Goal: Task Accomplishment & Management: Manage account settings

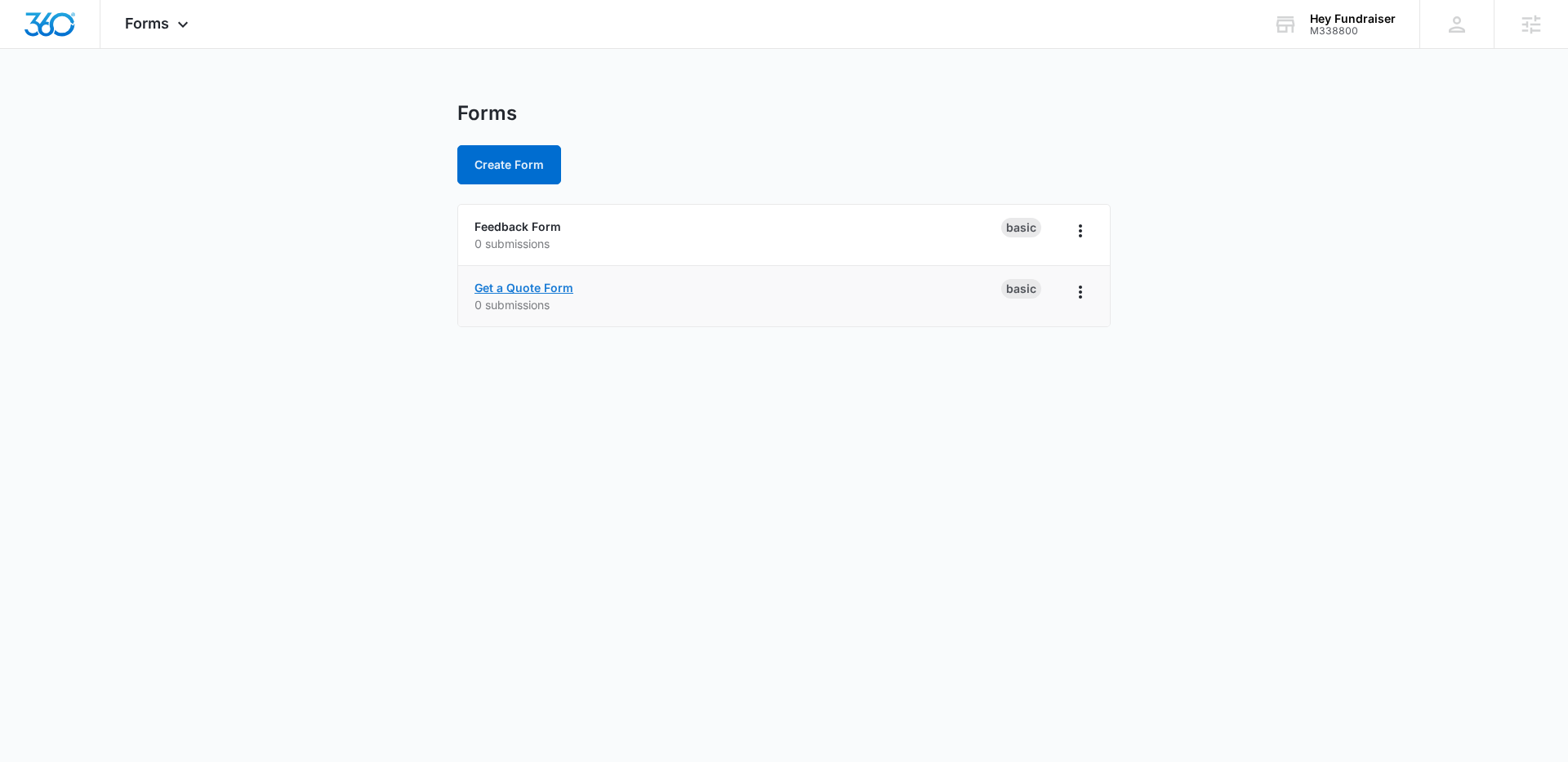
click at [503, 287] on link "Get a Quote Form" at bounding box center [523, 288] width 98 height 14
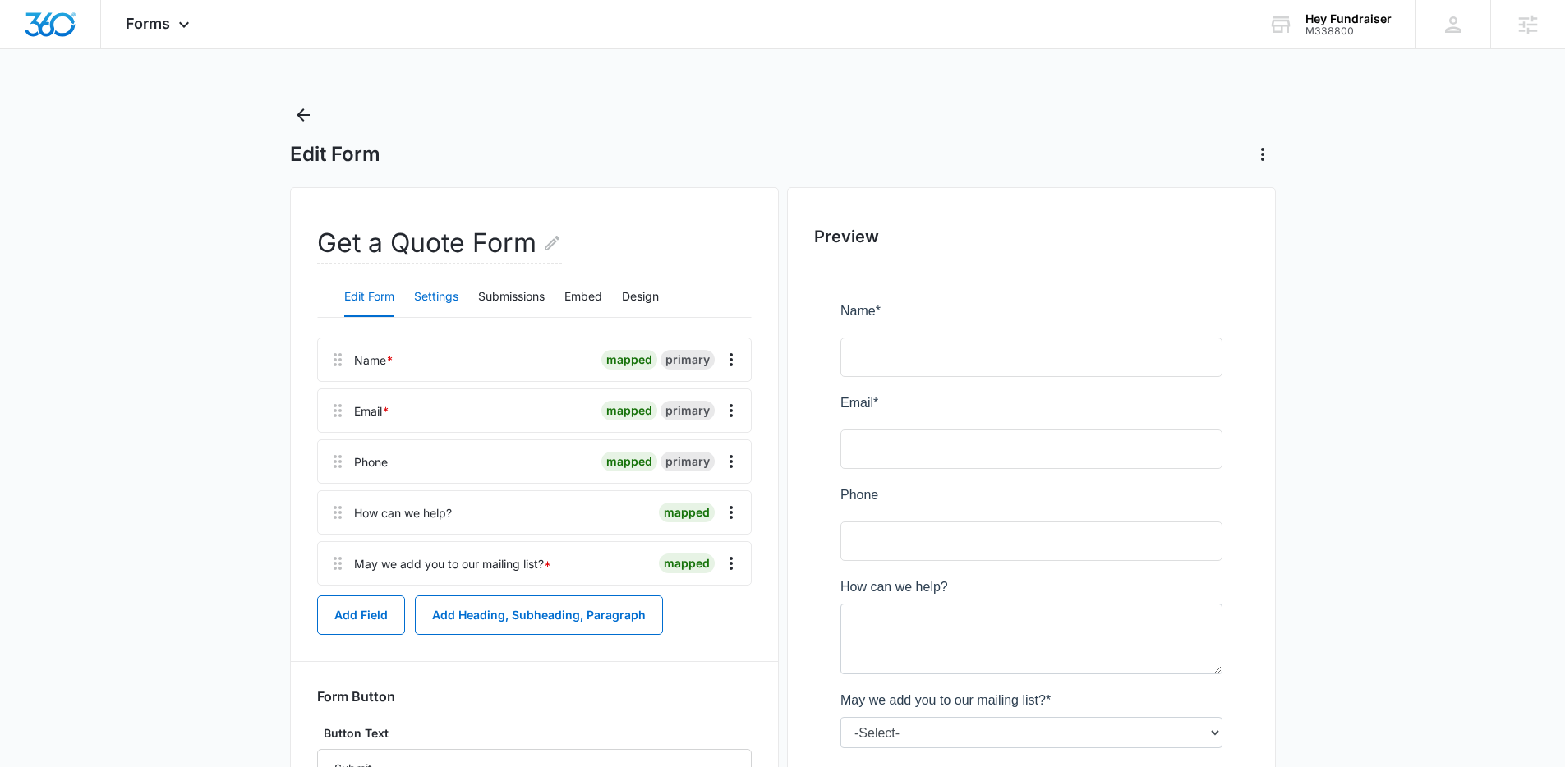
click at [446, 302] on button "Settings" at bounding box center [436, 297] width 44 height 39
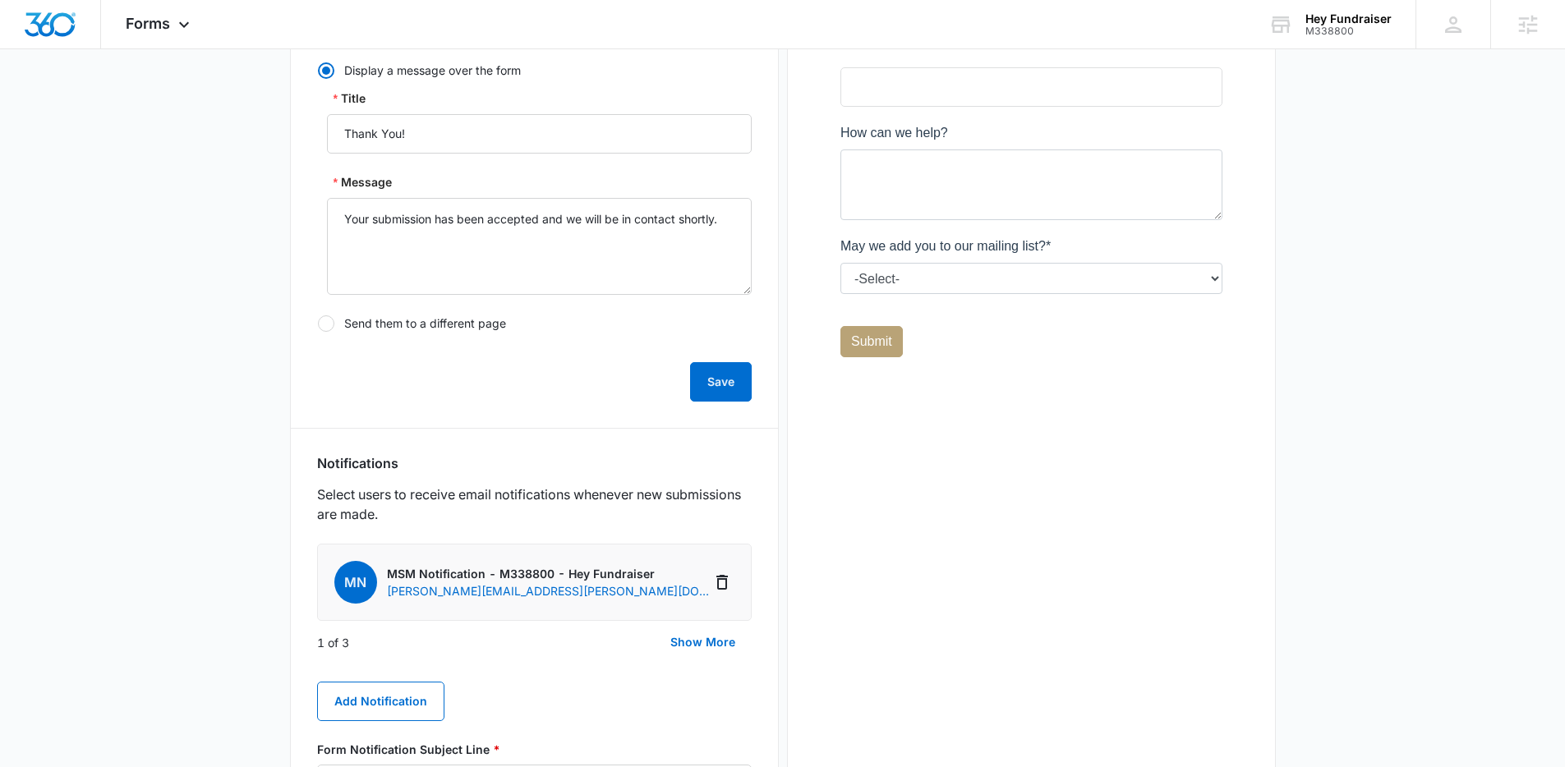
scroll to position [485, 0]
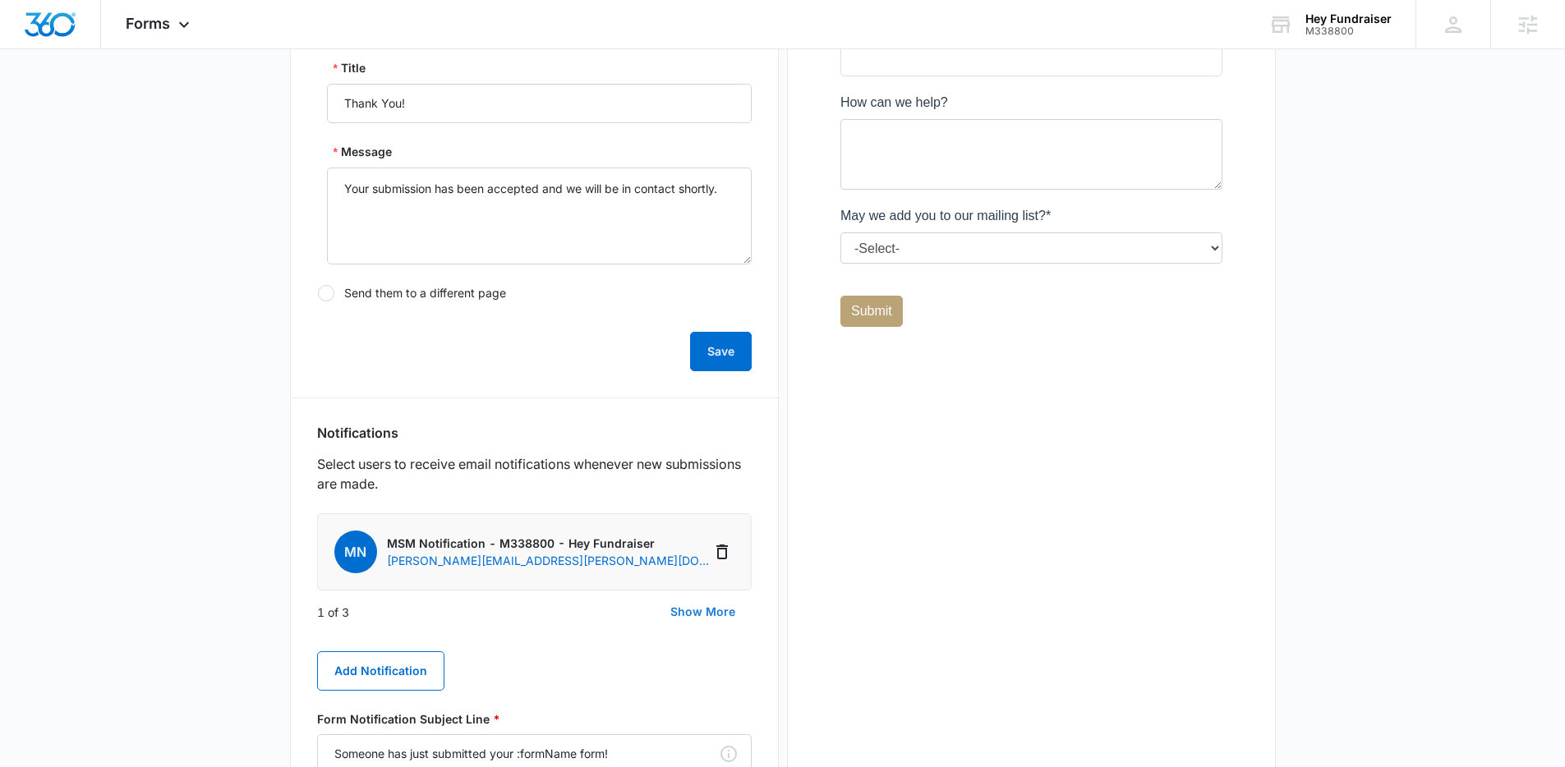
click at [726, 615] on button "Show More" at bounding box center [703, 611] width 98 height 39
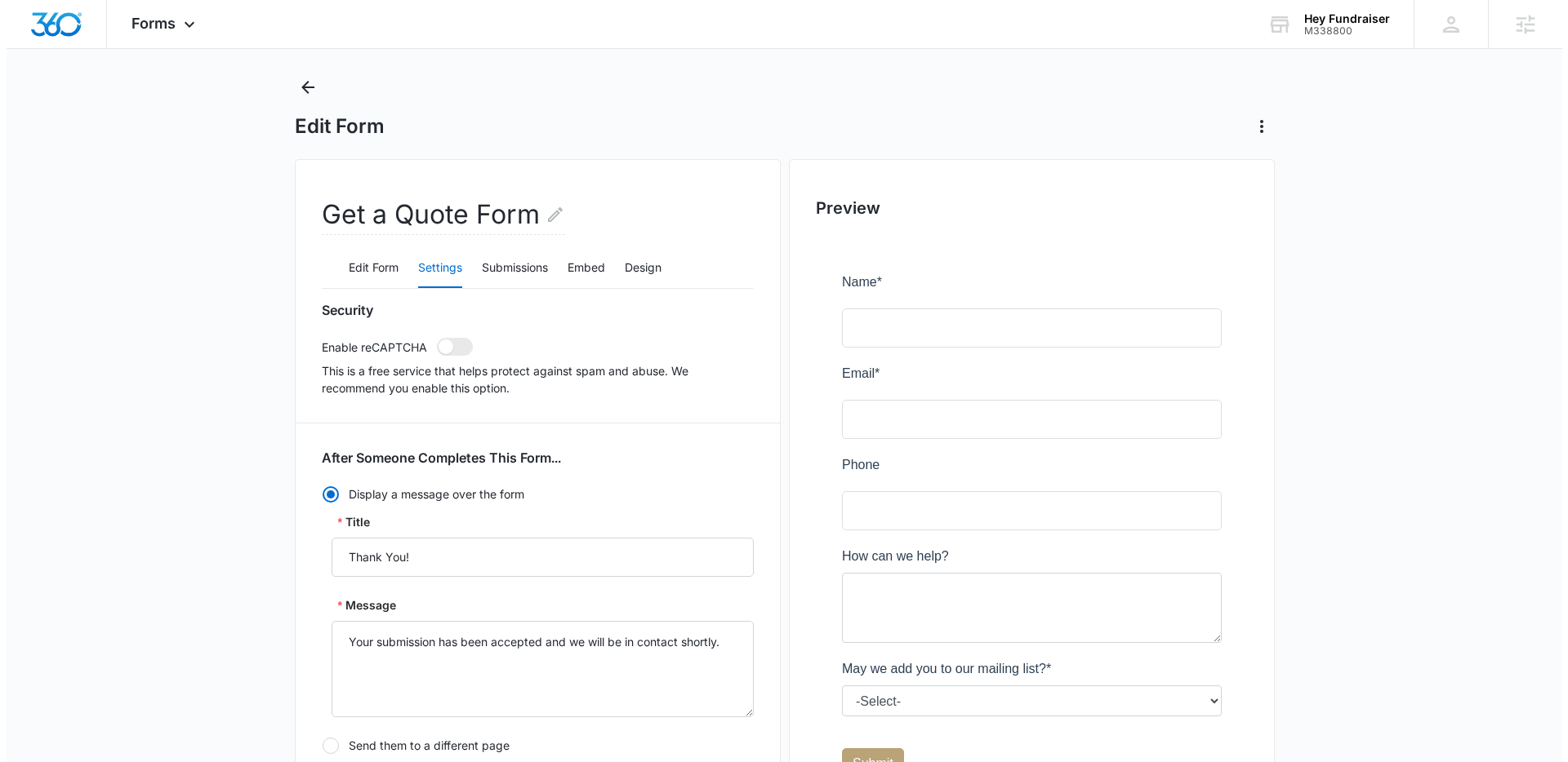
scroll to position [0, 0]
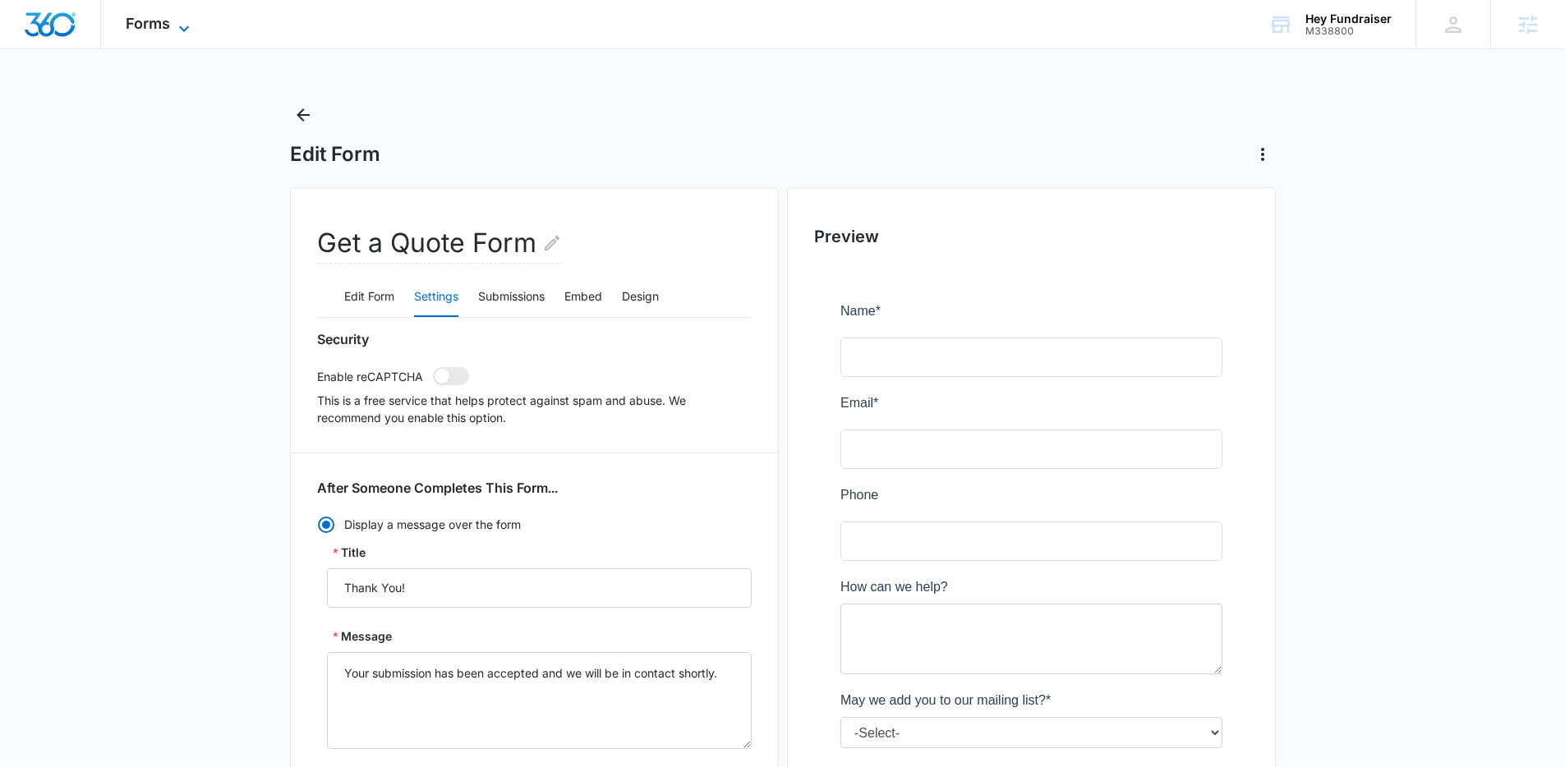
click at [168, 21] on span "Forms" at bounding box center [148, 23] width 44 height 17
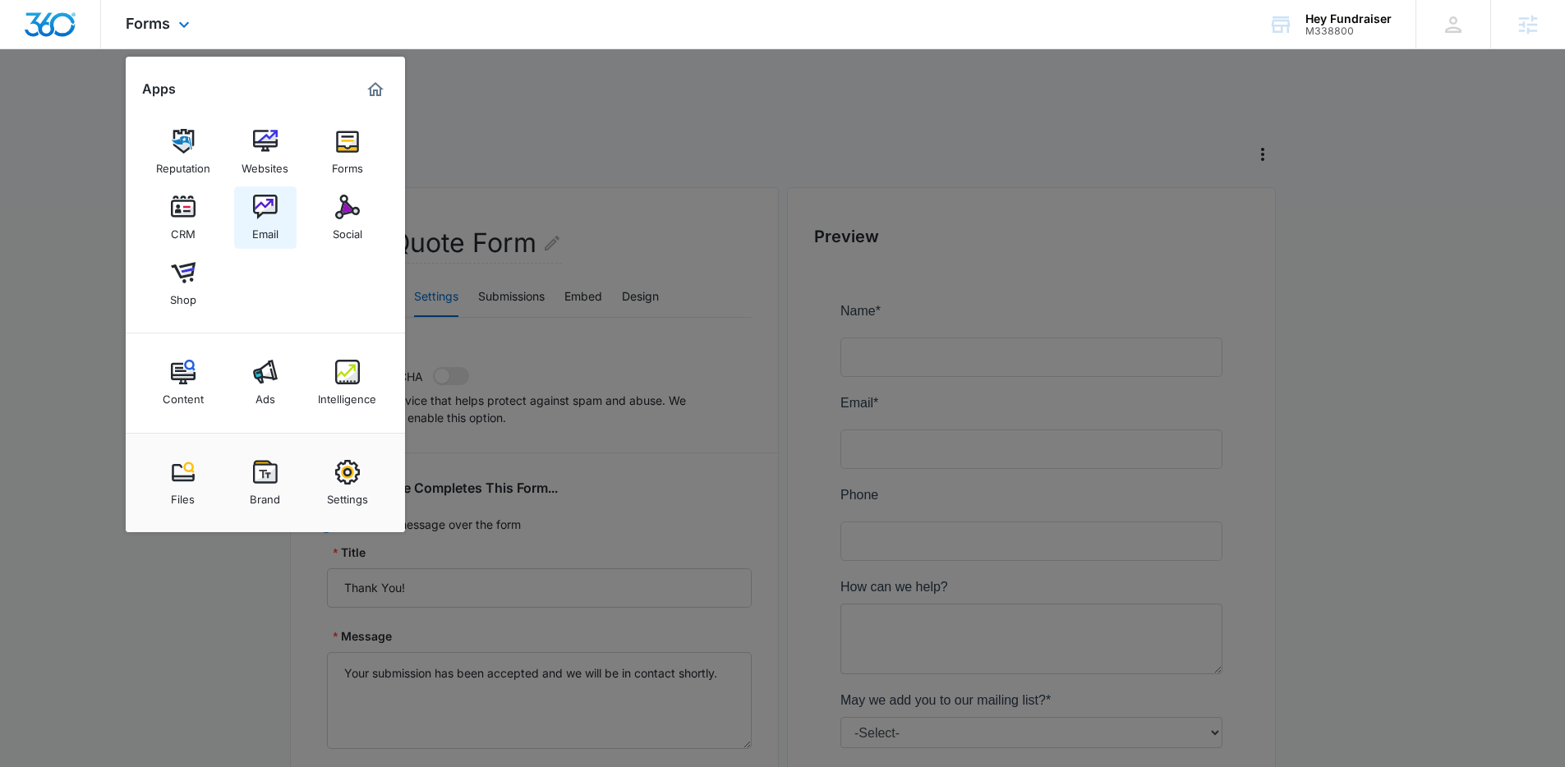
click at [277, 210] on link "Email" at bounding box center [265, 218] width 62 height 62
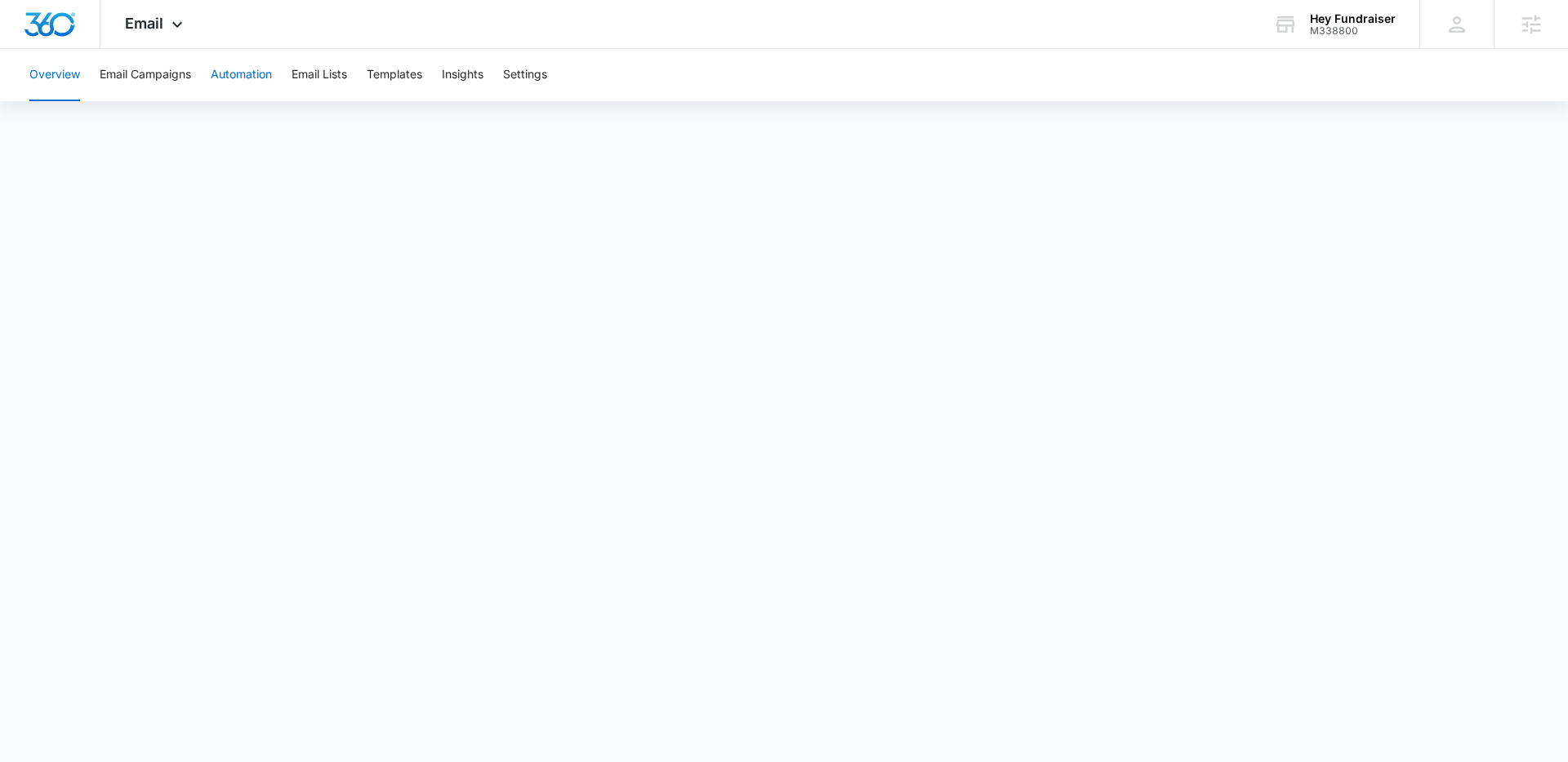
click at [234, 70] on button "Automation" at bounding box center [241, 75] width 62 height 53
click at [179, 29] on icon at bounding box center [177, 28] width 10 height 6
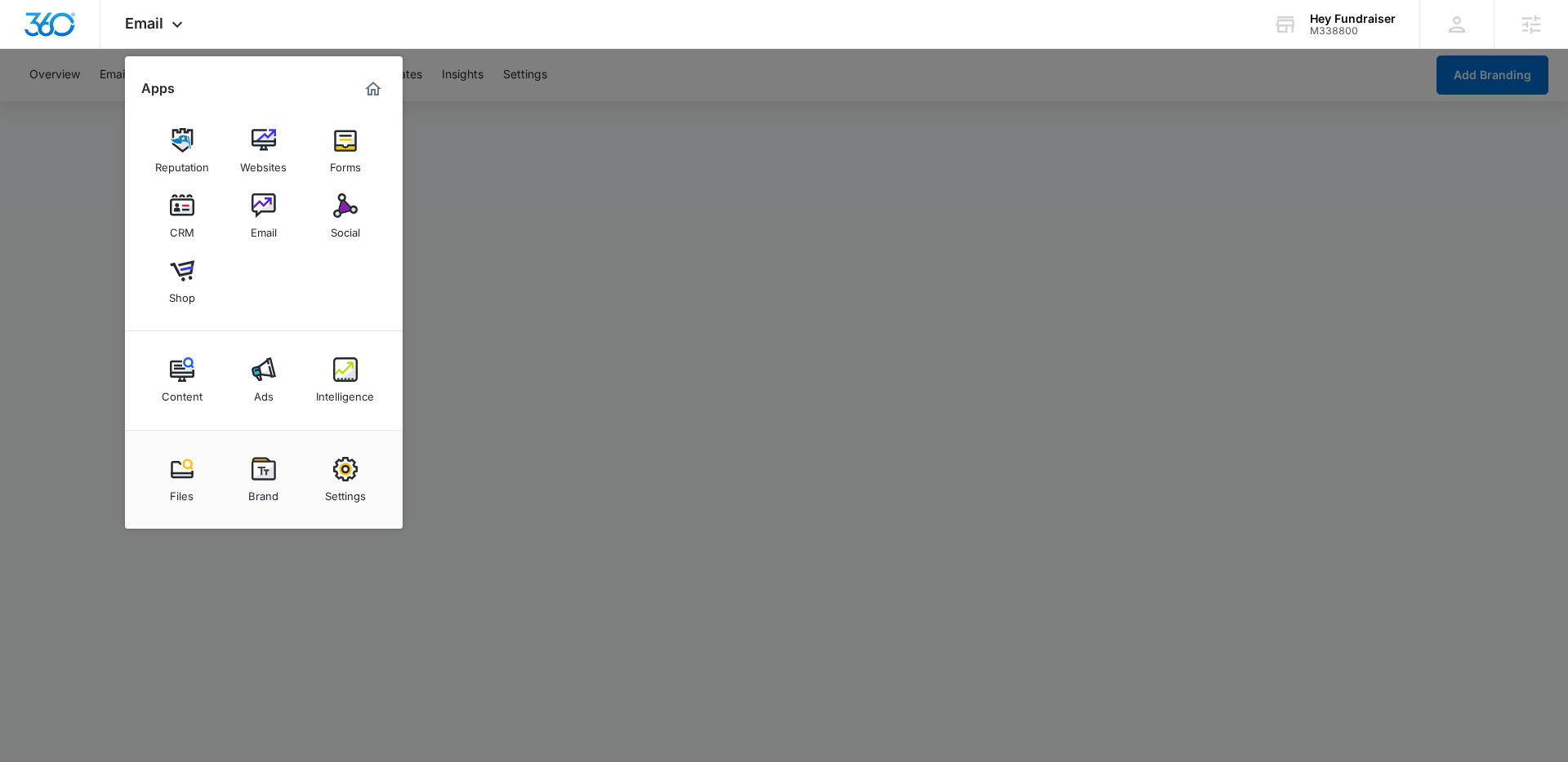
click at [696, 151] on div at bounding box center [784, 381] width 1568 height 762
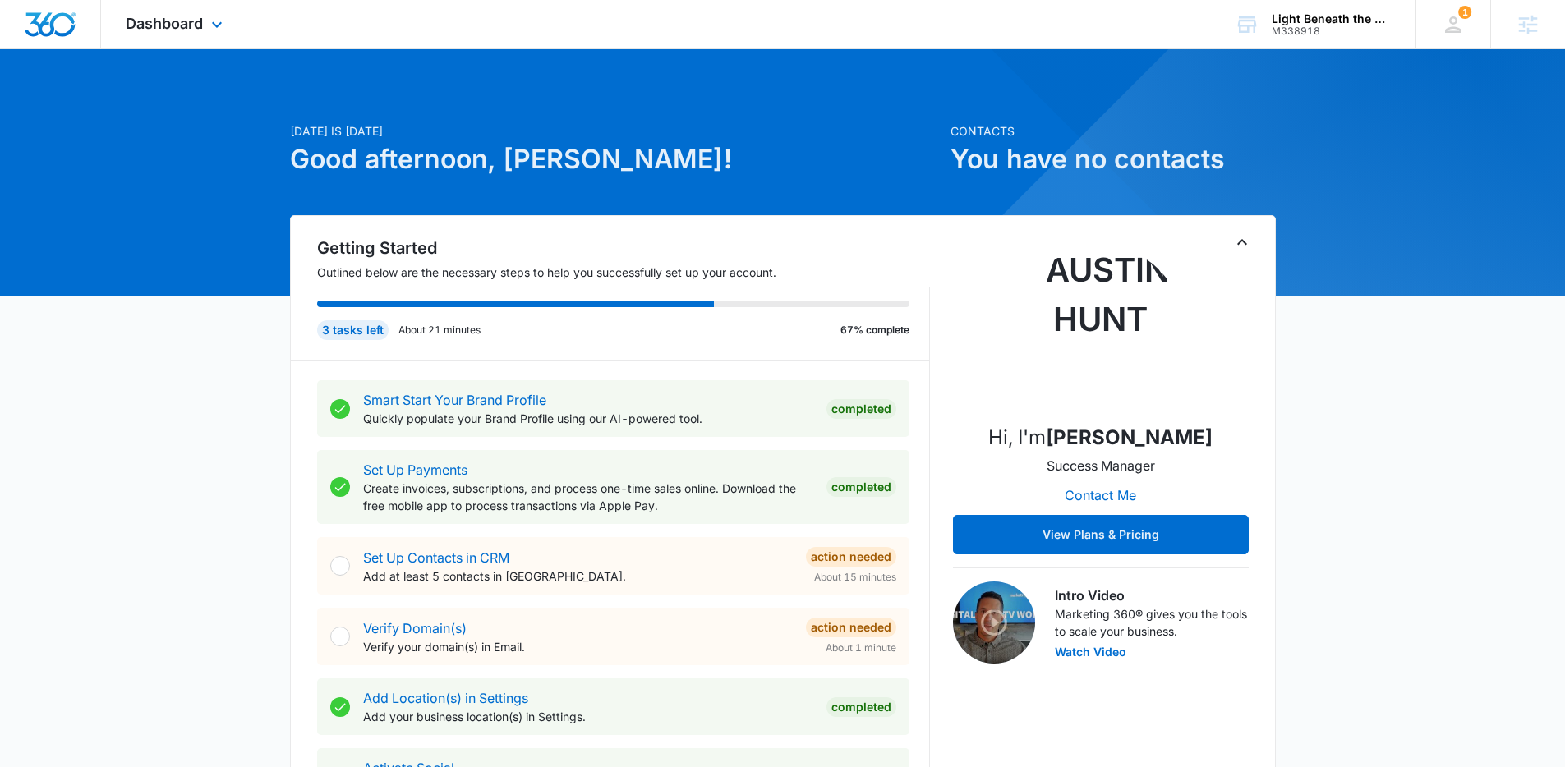
click at [187, 12] on div "Dashboard Apps Reputation Websites Forms CRM Email Social Shop Content Ads Inte…" at bounding box center [176, 24] width 150 height 48
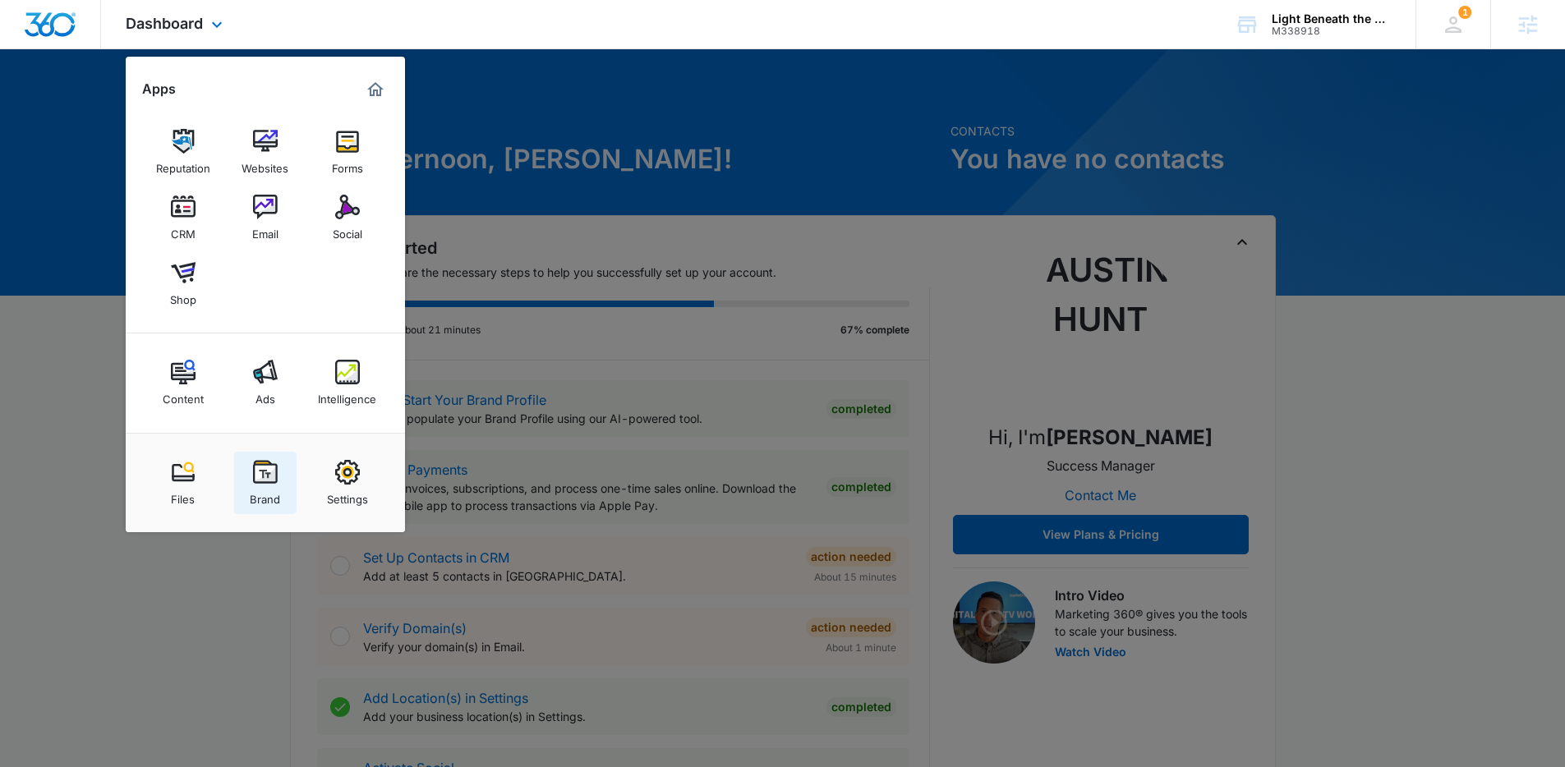
click at [268, 478] on img at bounding box center [265, 472] width 25 height 25
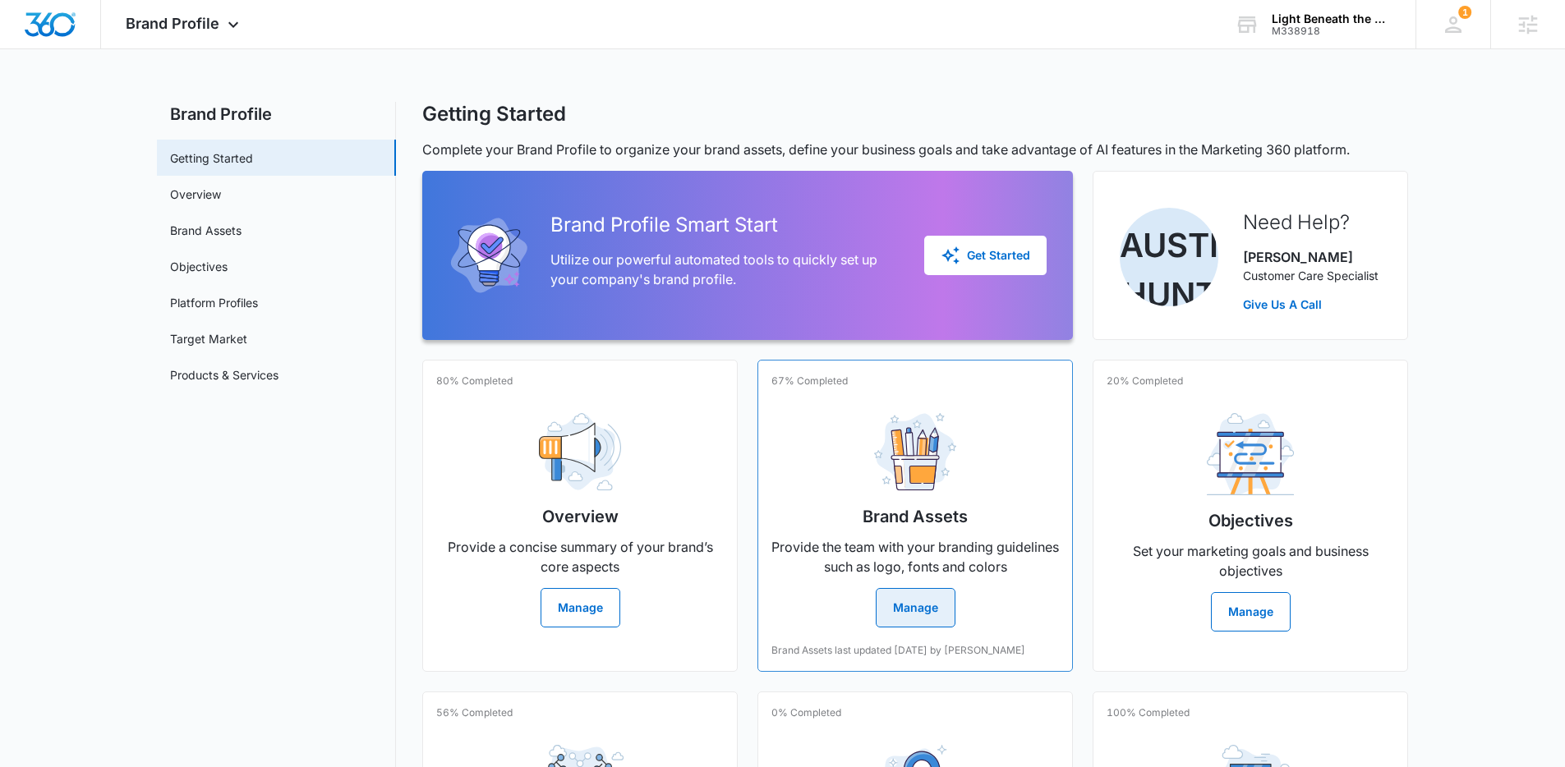
click at [915, 612] on button "Manage" at bounding box center [916, 607] width 80 height 39
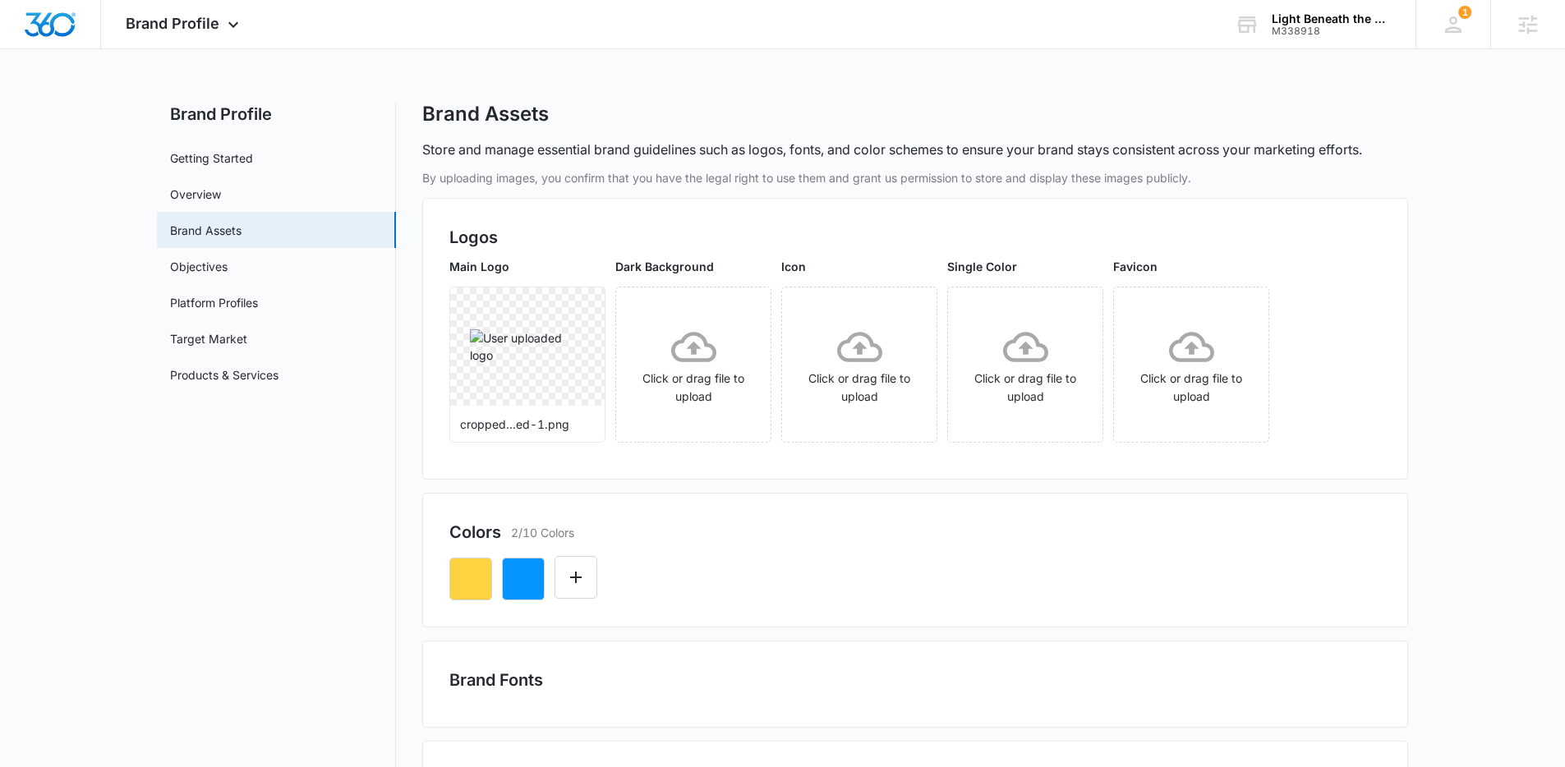
scroll to position [36, 0]
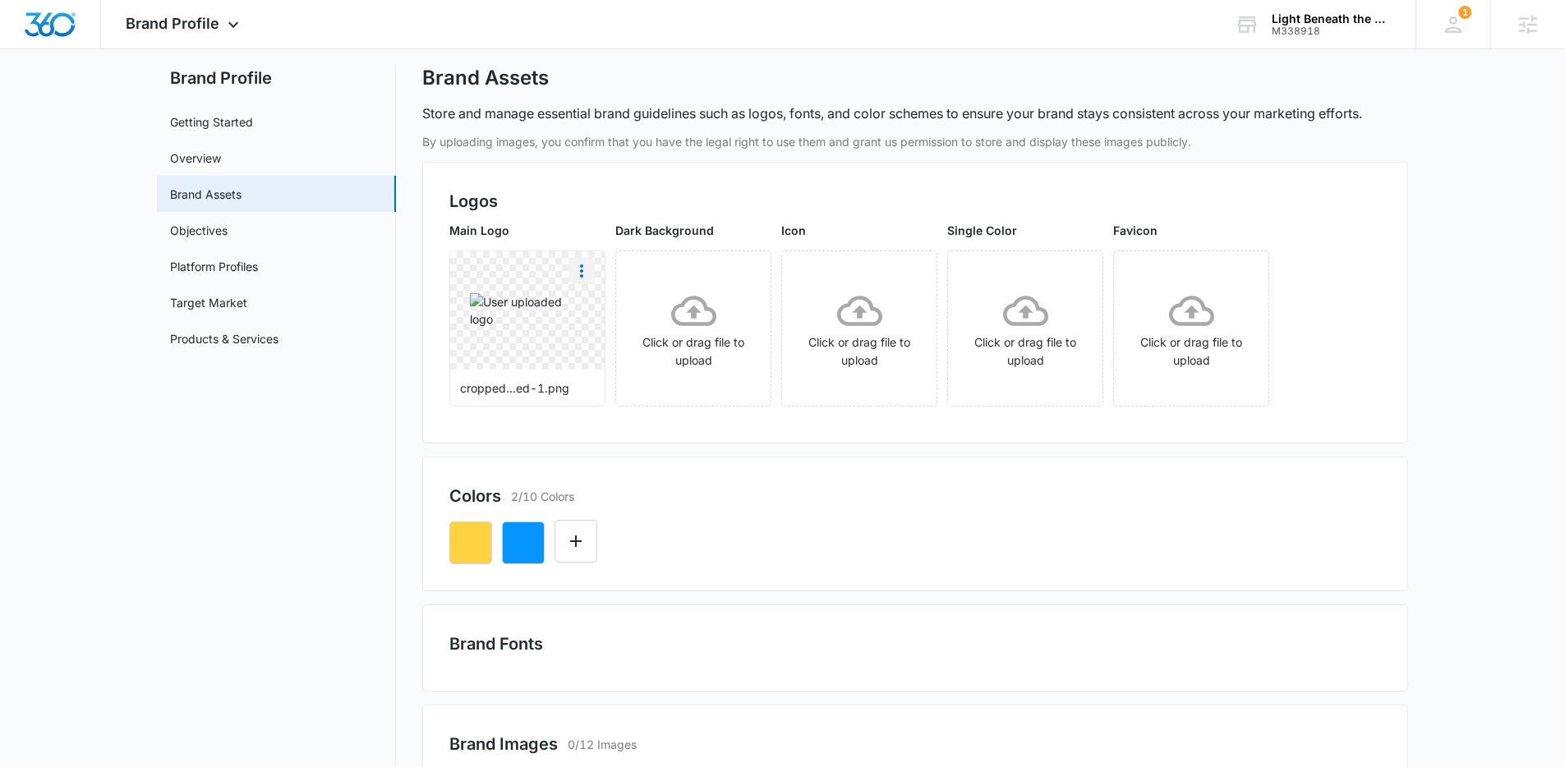
click at [578, 269] on icon "More" at bounding box center [582, 271] width 20 height 20
click at [609, 344] on div "Delete" at bounding box center [615, 342] width 53 height 12
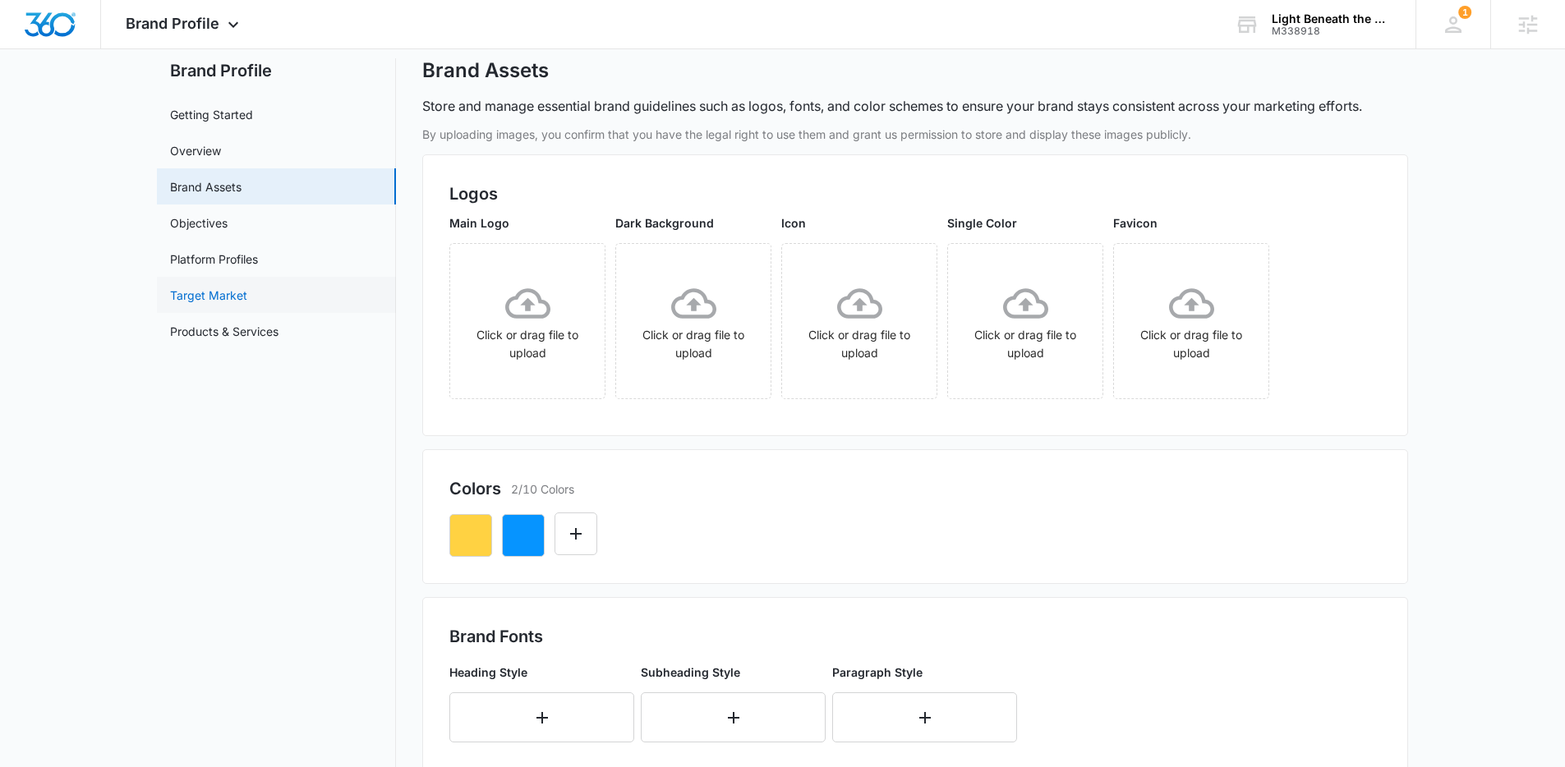
scroll to position [0, 0]
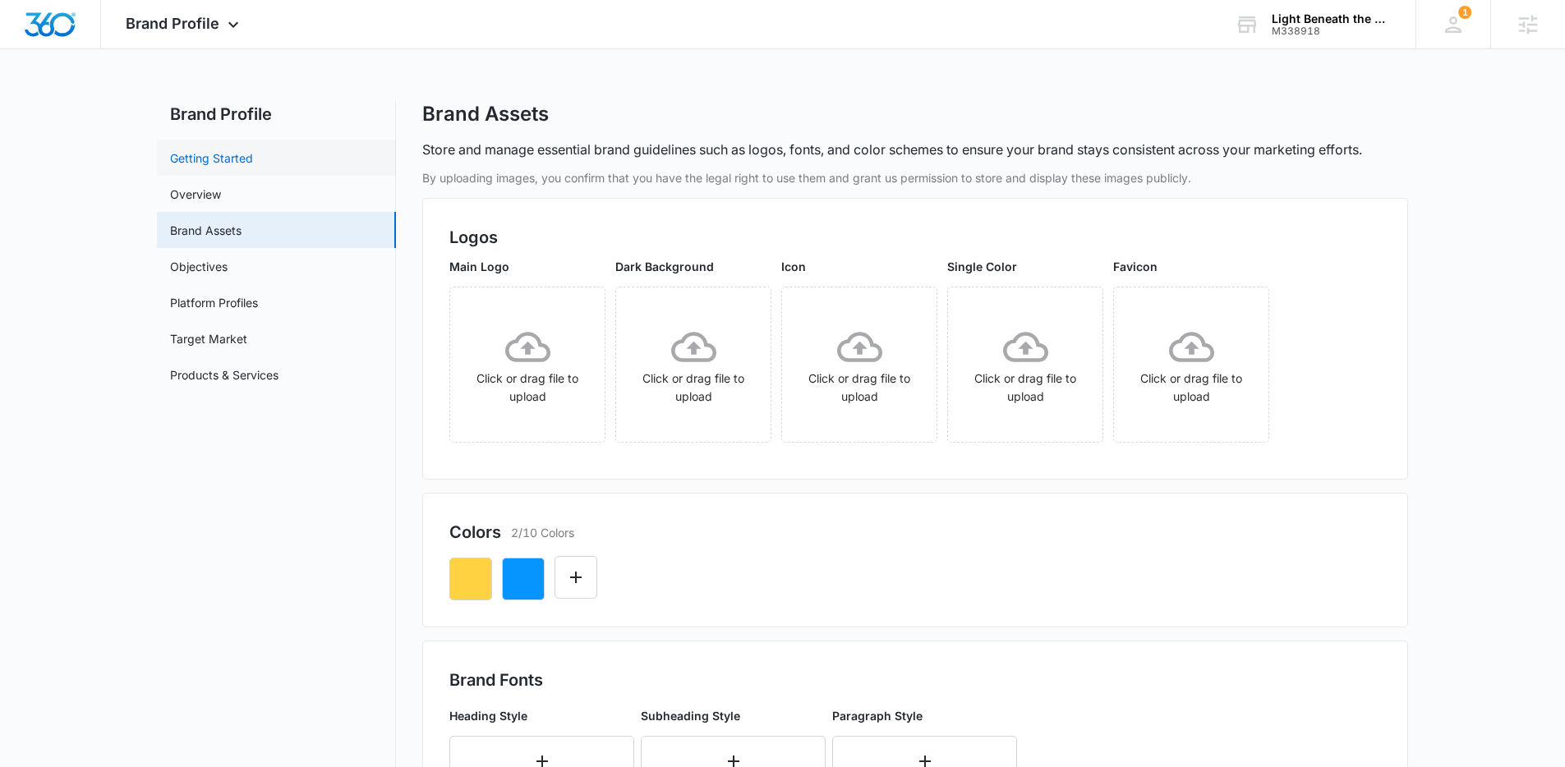
click at [191, 159] on link "Getting Started" at bounding box center [211, 158] width 83 height 17
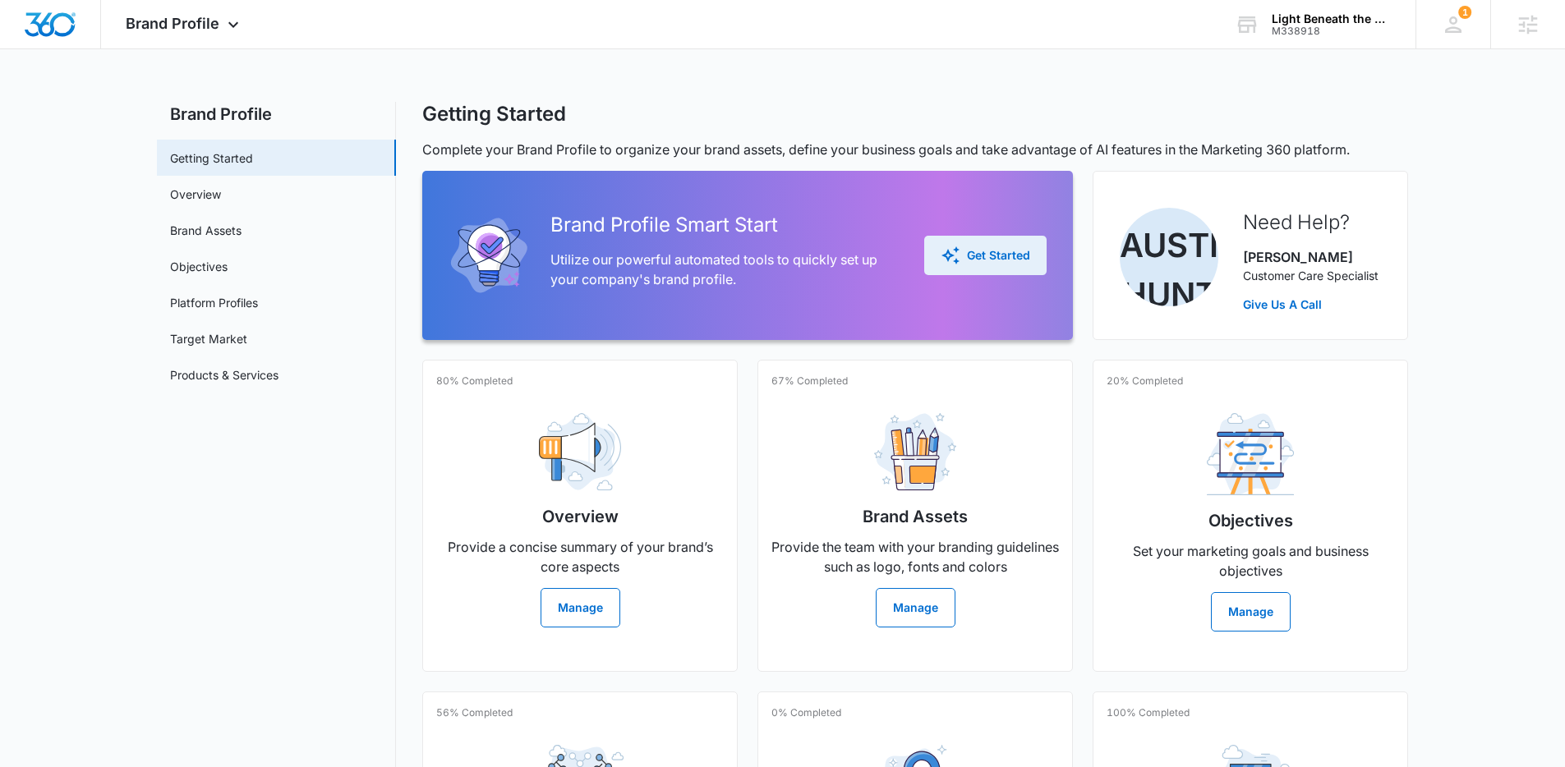
click at [1015, 242] on button "Get Started" at bounding box center [985, 255] width 122 height 39
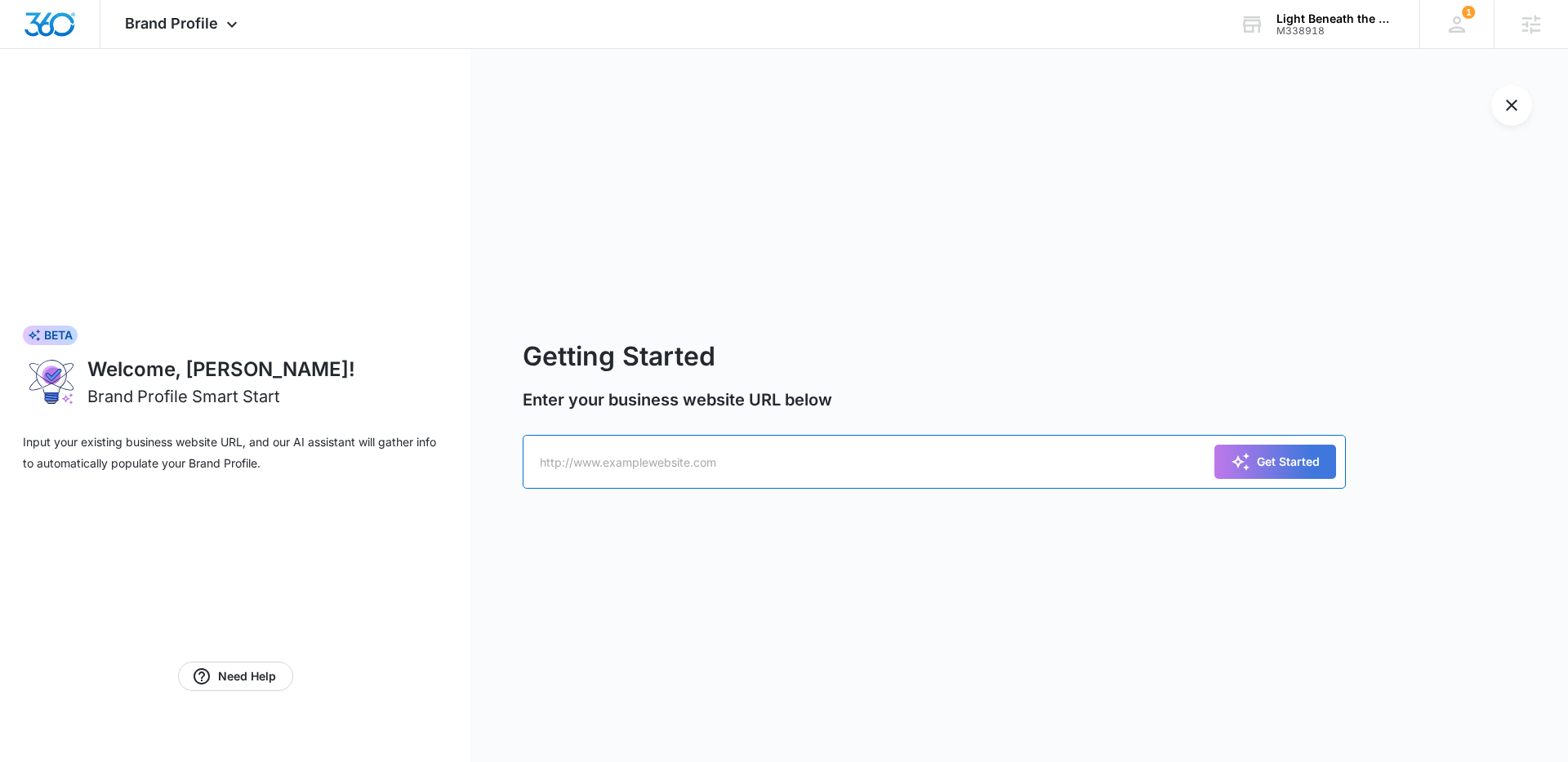
paste input "https://m338918lightbeneaththewellfoundation.mywebsites360.com/"
type input "https://m338918lightbeneaththewellfoundation.mywebsites360.com/"
click at [1272, 464] on div "Get Started" at bounding box center [1275, 462] width 89 height 20
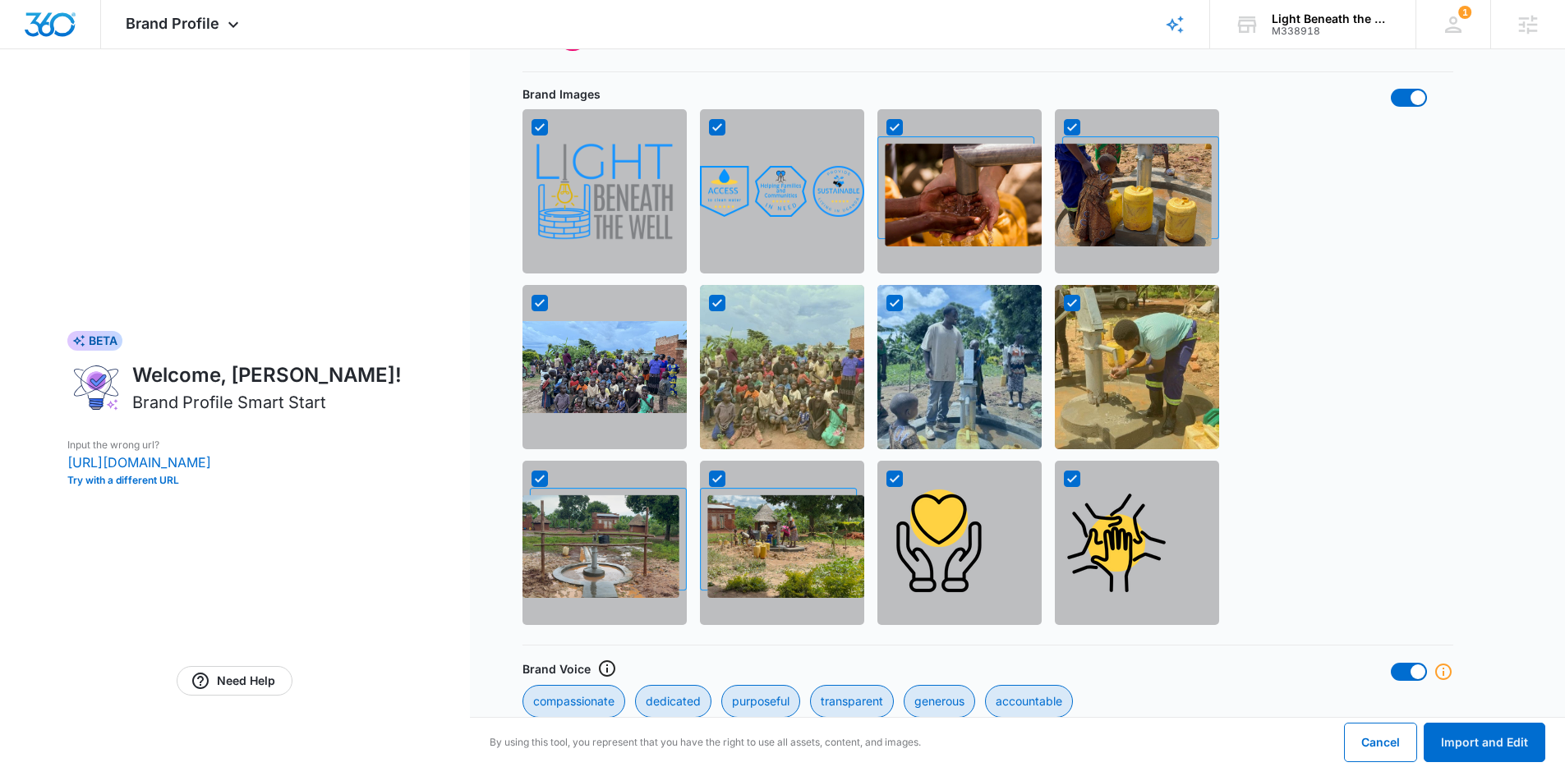
scroll to position [1417, 0]
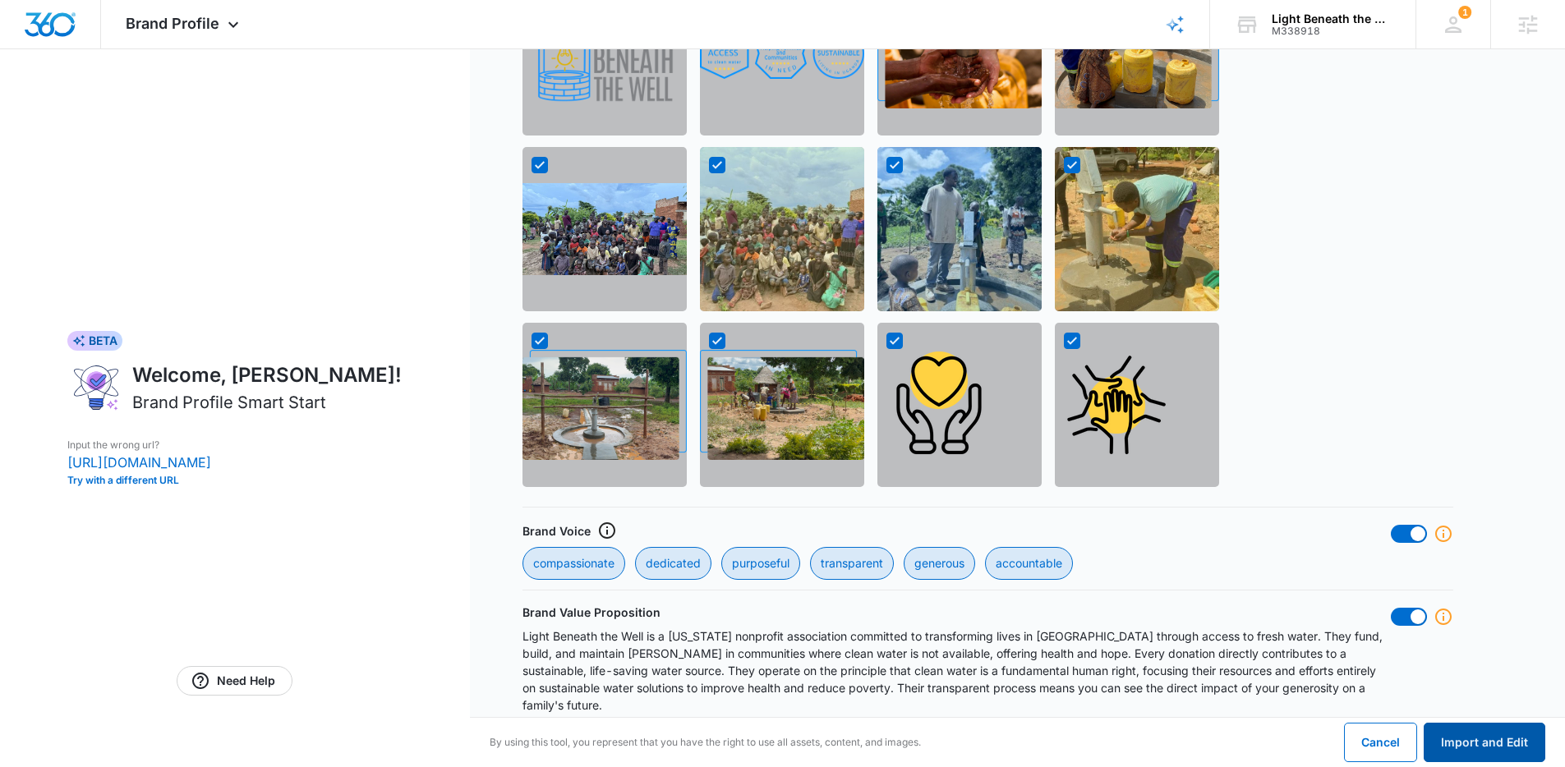
click at [1527, 753] on button "Import and Edit" at bounding box center [1485, 742] width 122 height 39
click at [1495, 748] on button "Import and Edit" at bounding box center [1485, 742] width 122 height 39
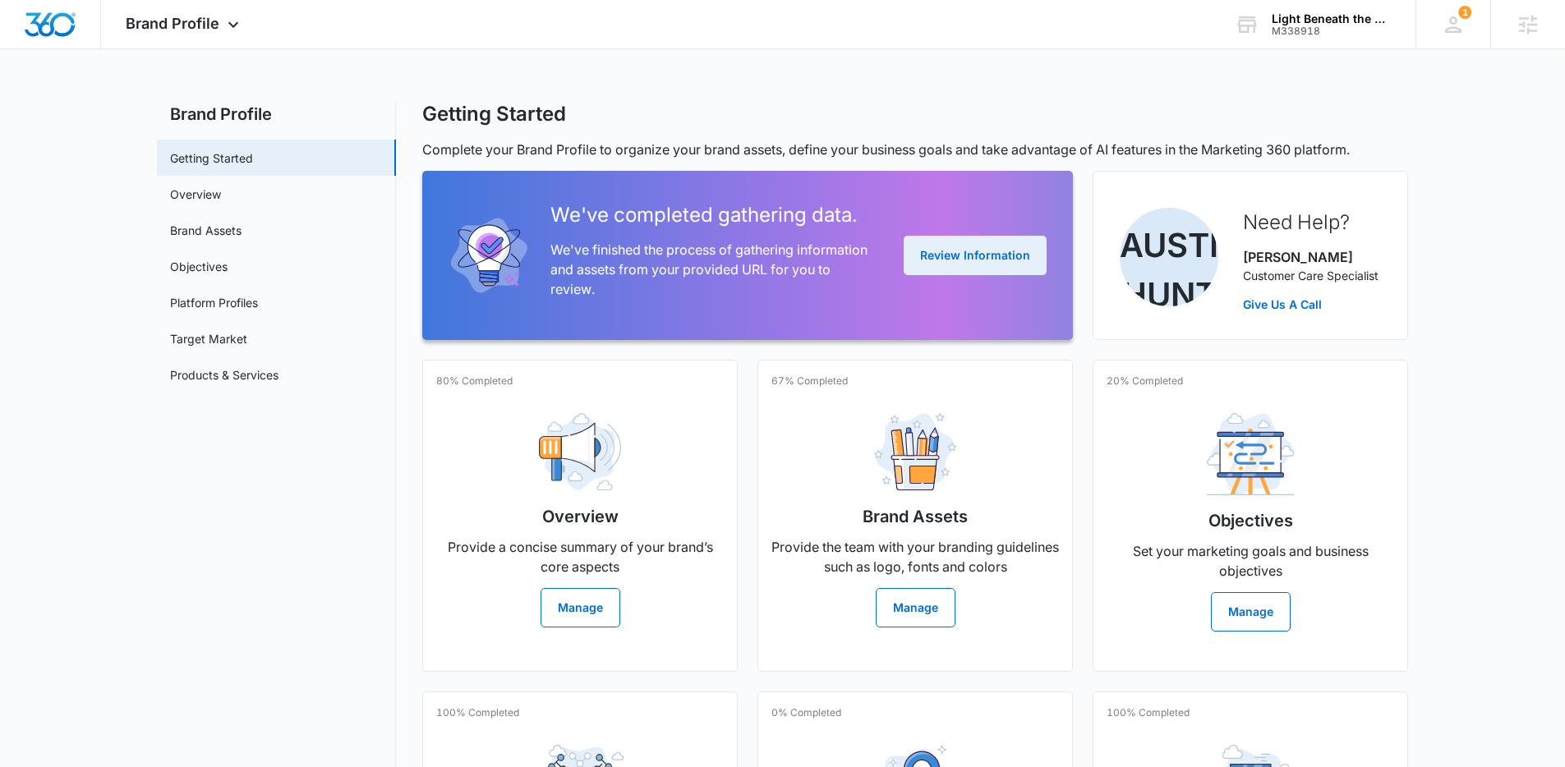
click at [998, 252] on button "Review Information" at bounding box center [975, 255] width 143 height 39
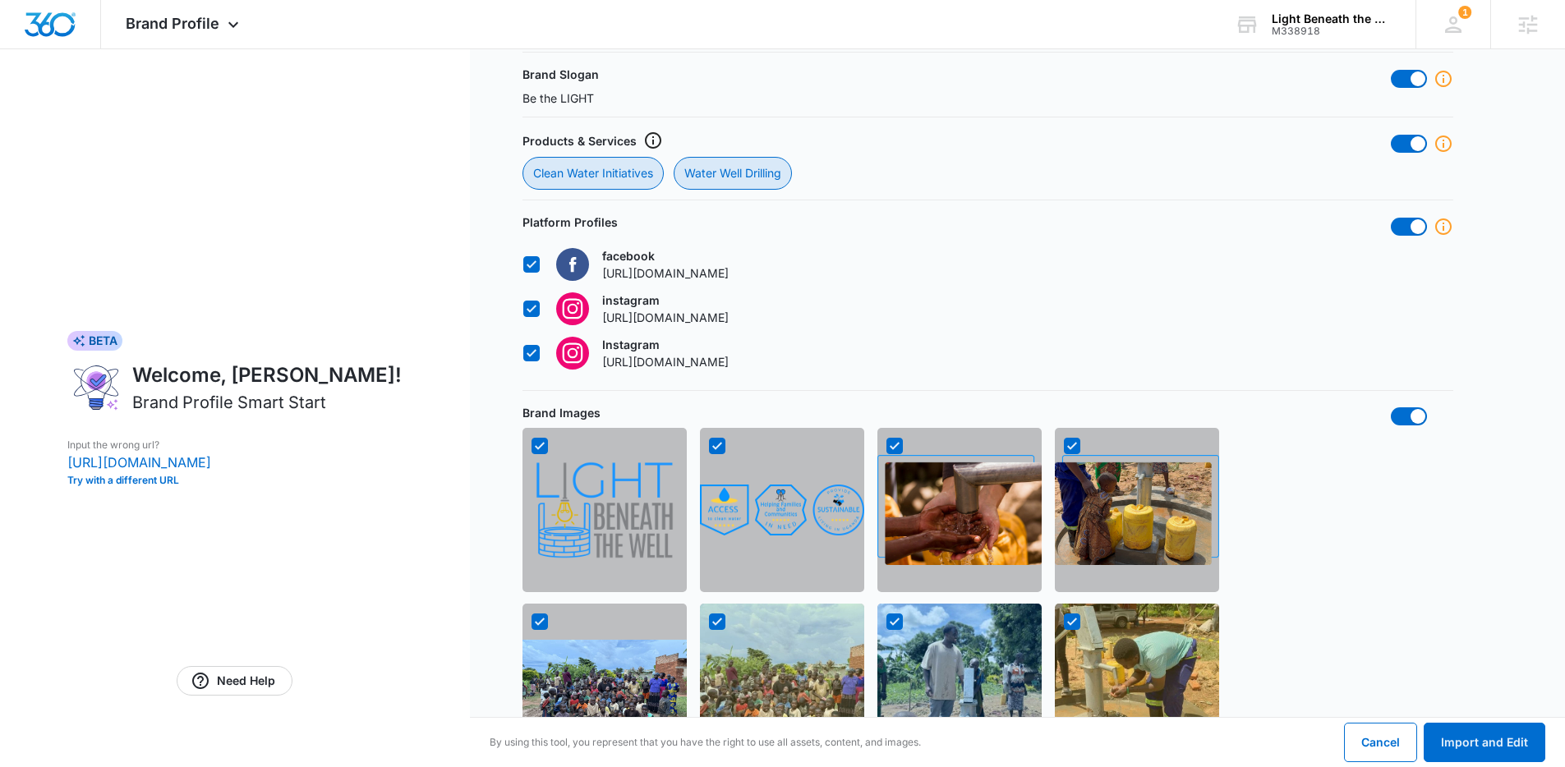
scroll to position [970, 0]
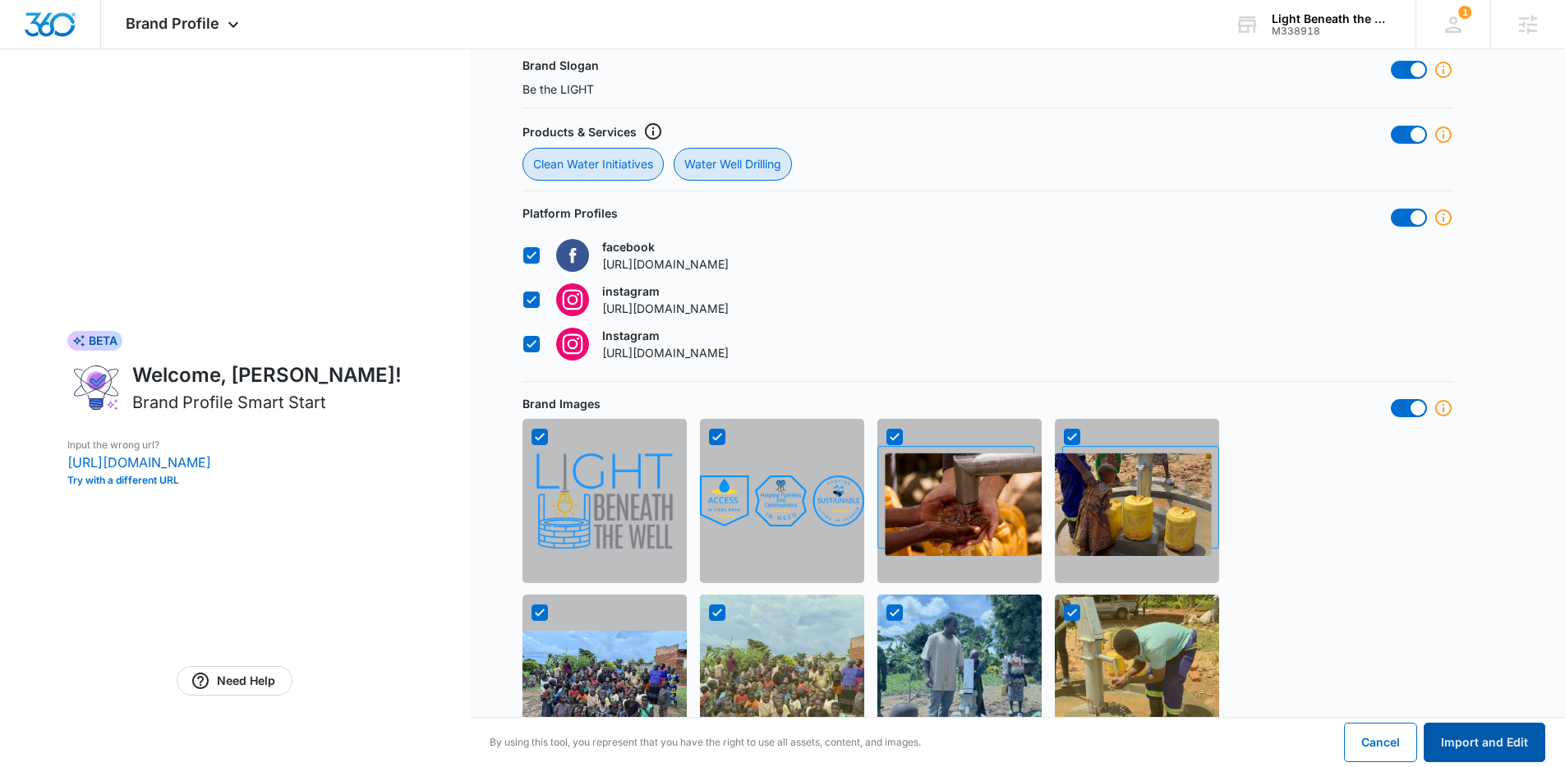
drag, startPoint x: 1509, startPoint y: 734, endPoint x: 1453, endPoint y: 713, distance: 59.5
click at [1509, 734] on button "Import and Edit" at bounding box center [1485, 742] width 122 height 39
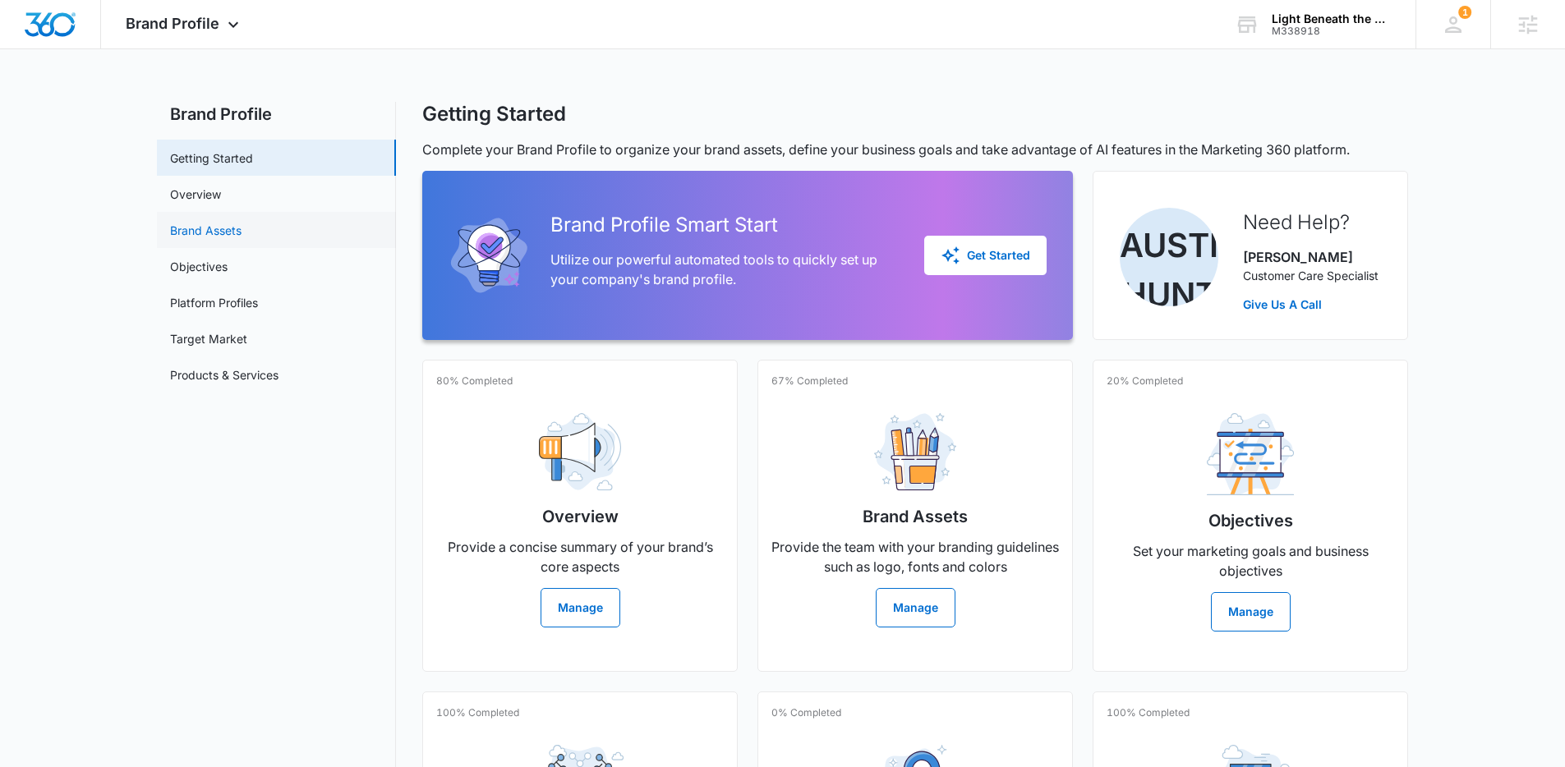
click at [224, 229] on link "Brand Assets" at bounding box center [205, 230] width 71 height 17
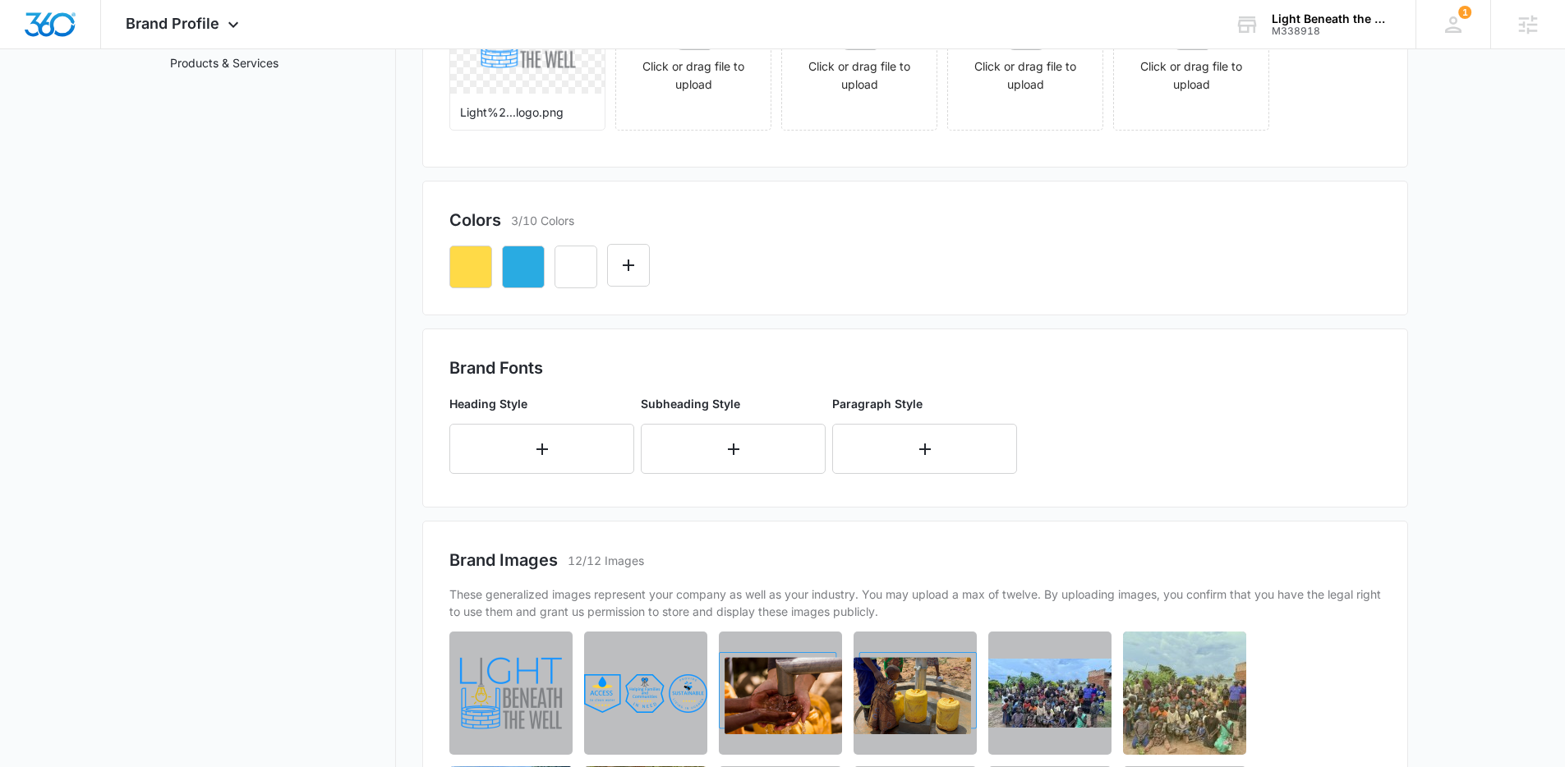
scroll to position [318, 0]
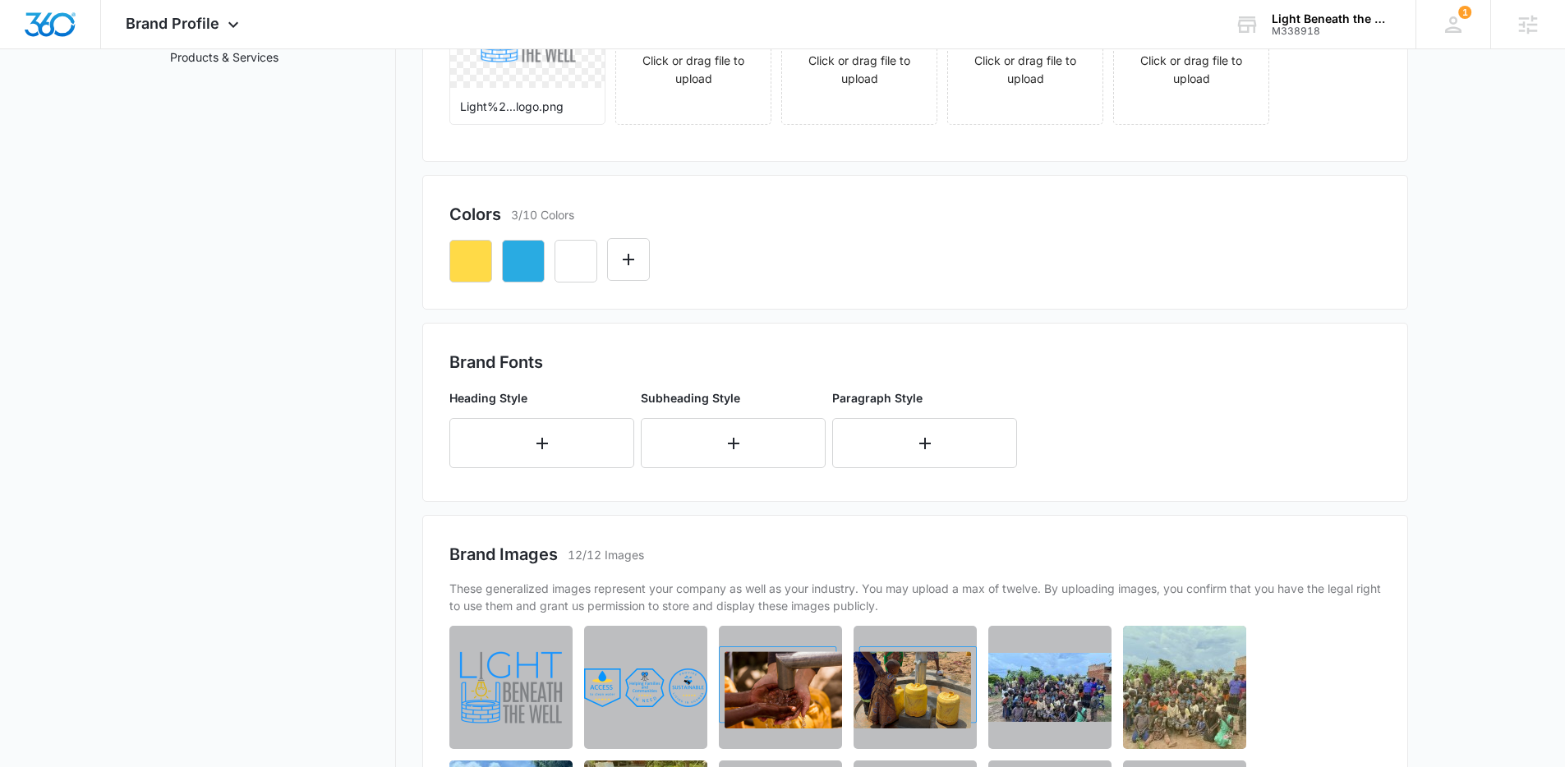
click at [548, 402] on p "Heading Style" at bounding box center [541, 397] width 185 height 17
click at [548, 436] on icon "button" at bounding box center [542, 444] width 20 height 20
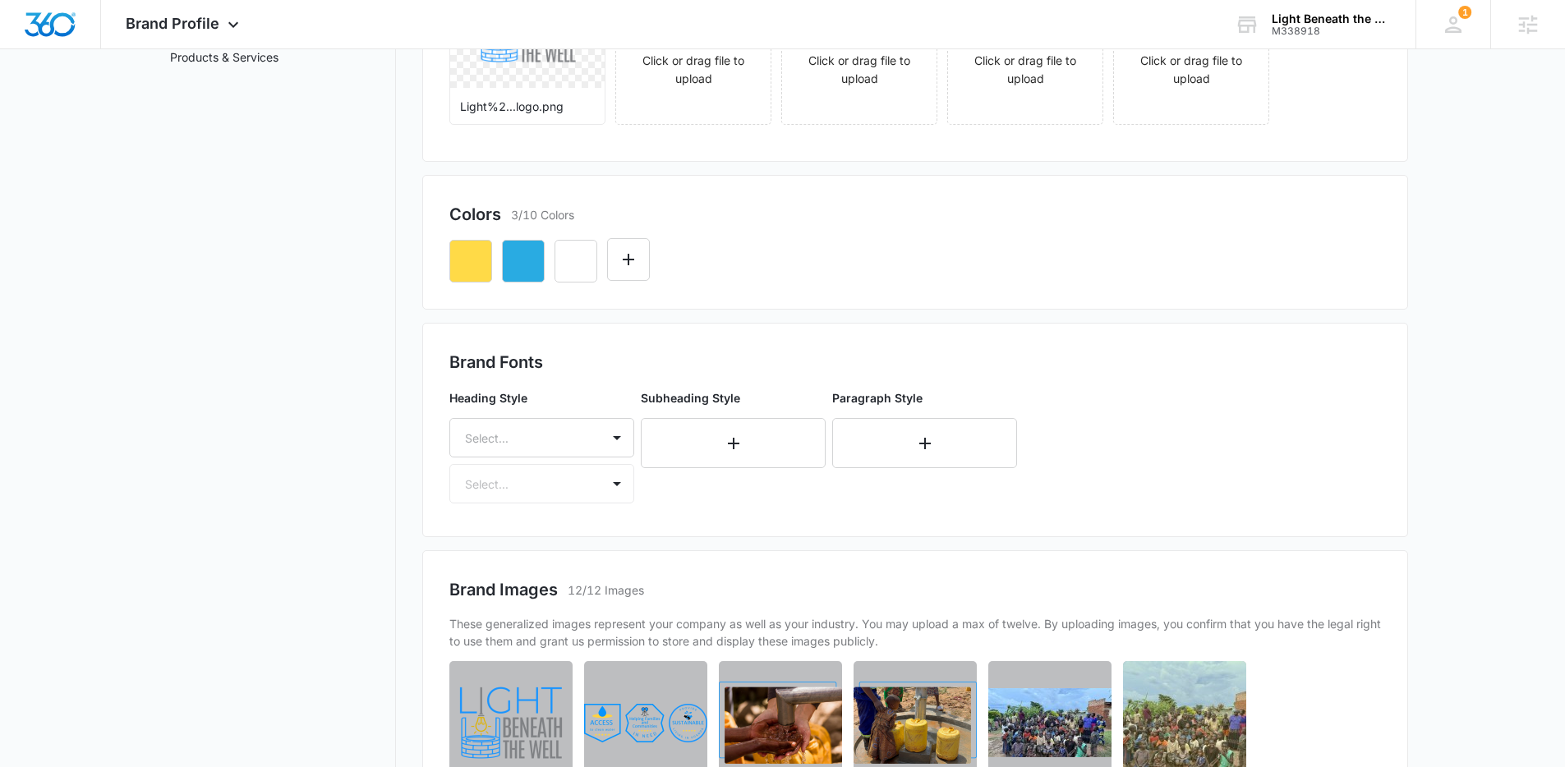
click at [551, 439] on div at bounding box center [522, 438] width 114 height 21
click at [929, 445] on icon "button" at bounding box center [925, 444] width 20 height 20
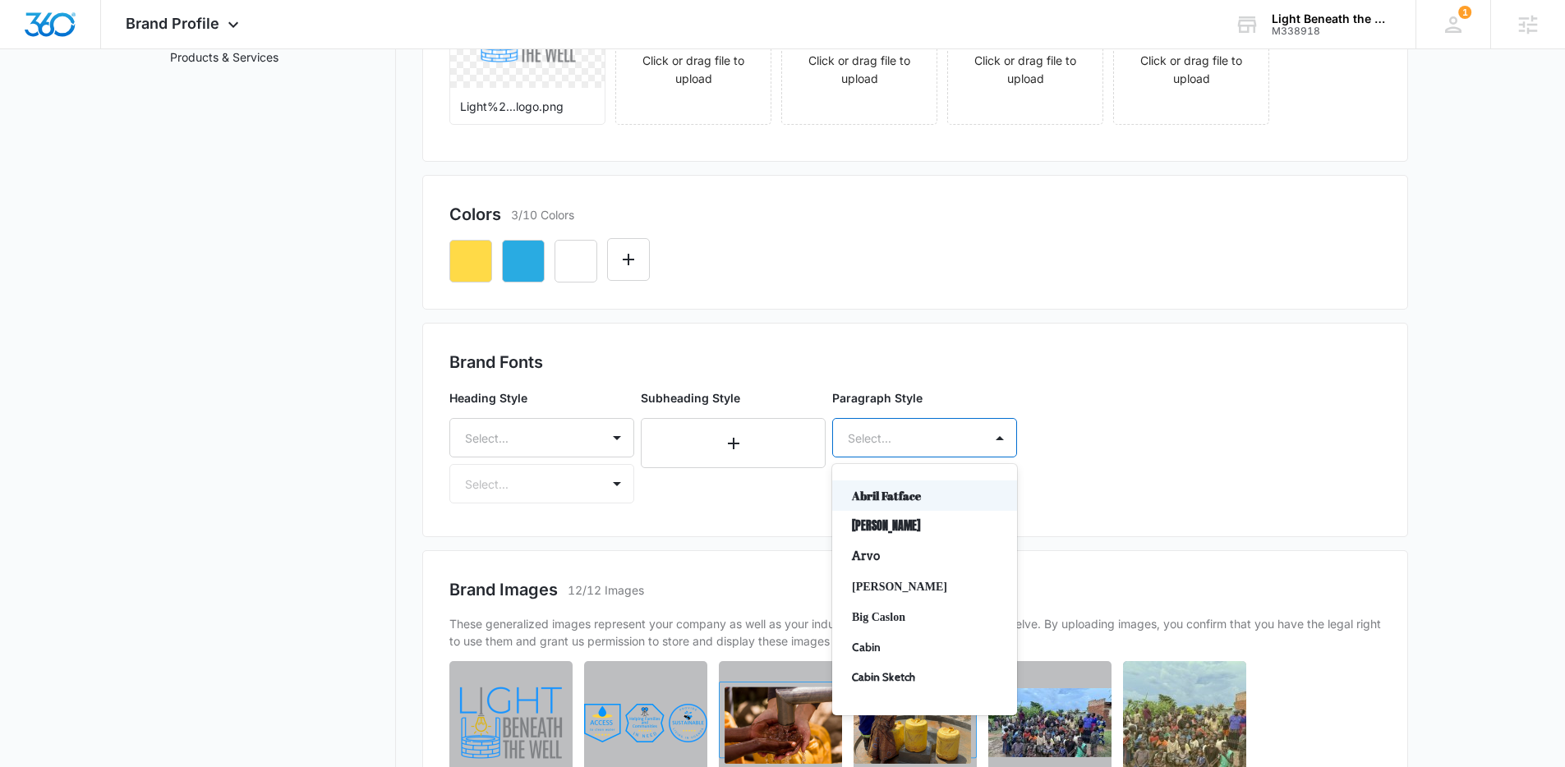
click at [932, 431] on div at bounding box center [905, 438] width 114 height 21
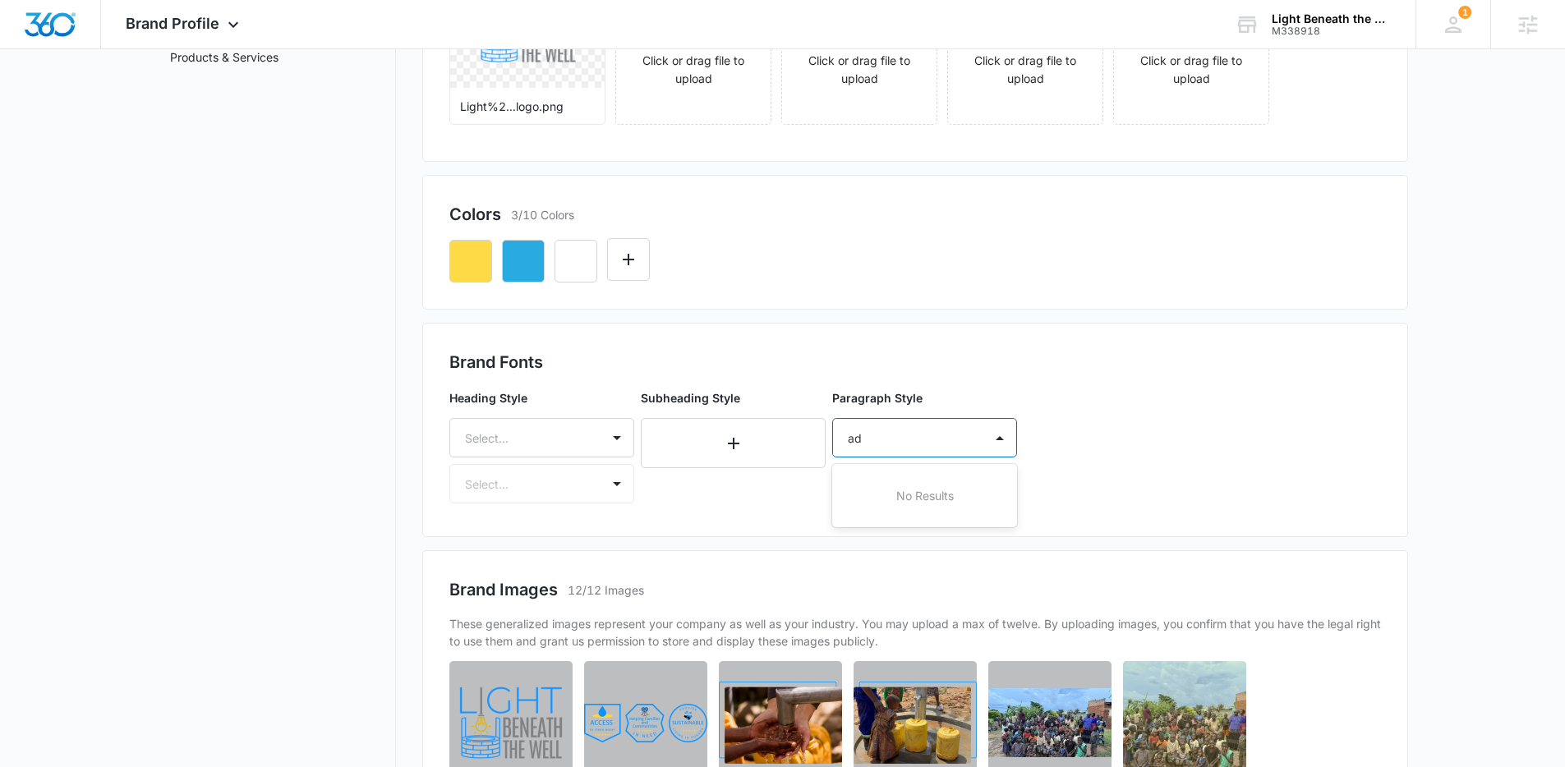
type input "a"
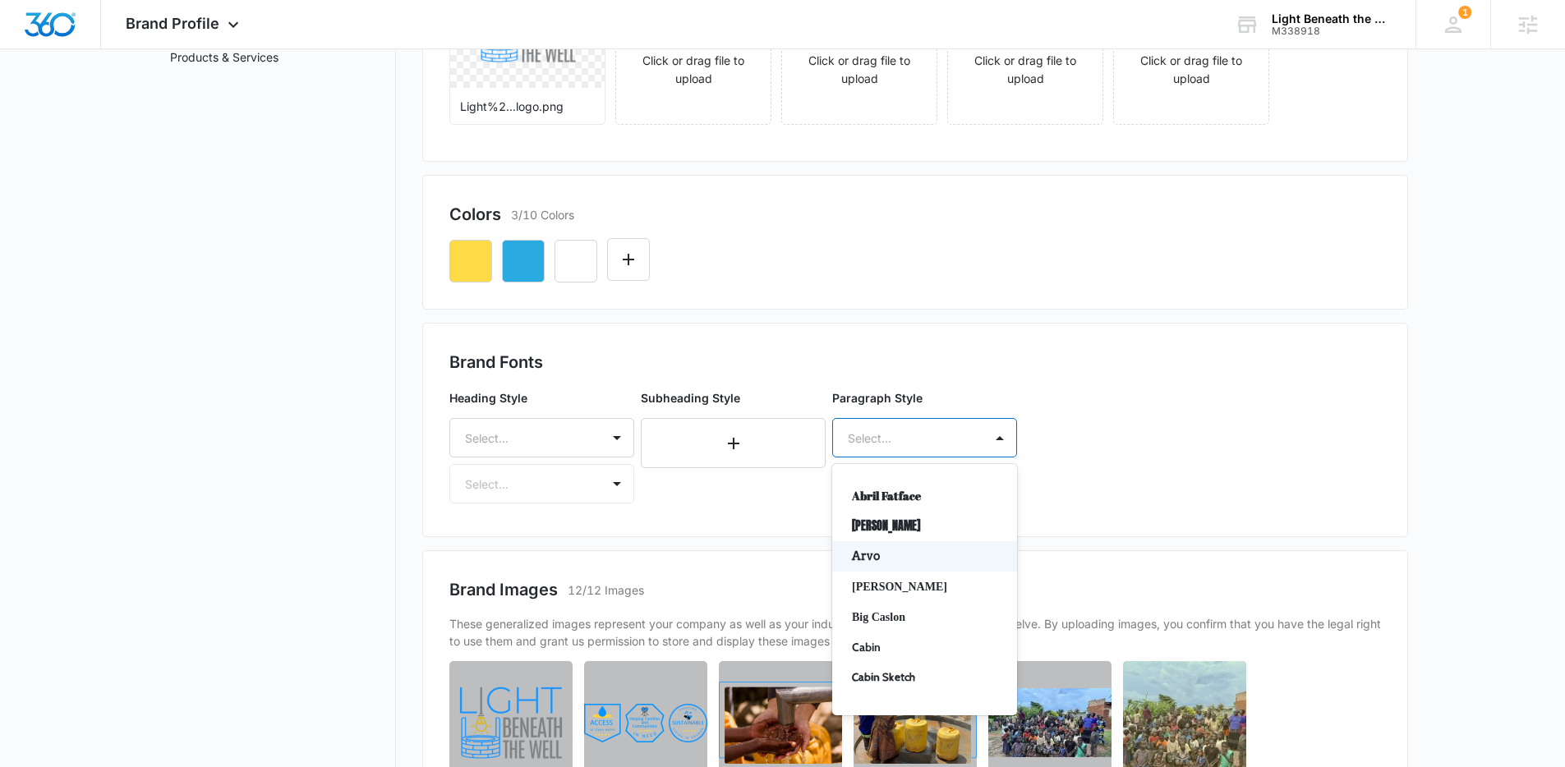
click at [901, 560] on p "Arvo" at bounding box center [923, 556] width 142 height 17
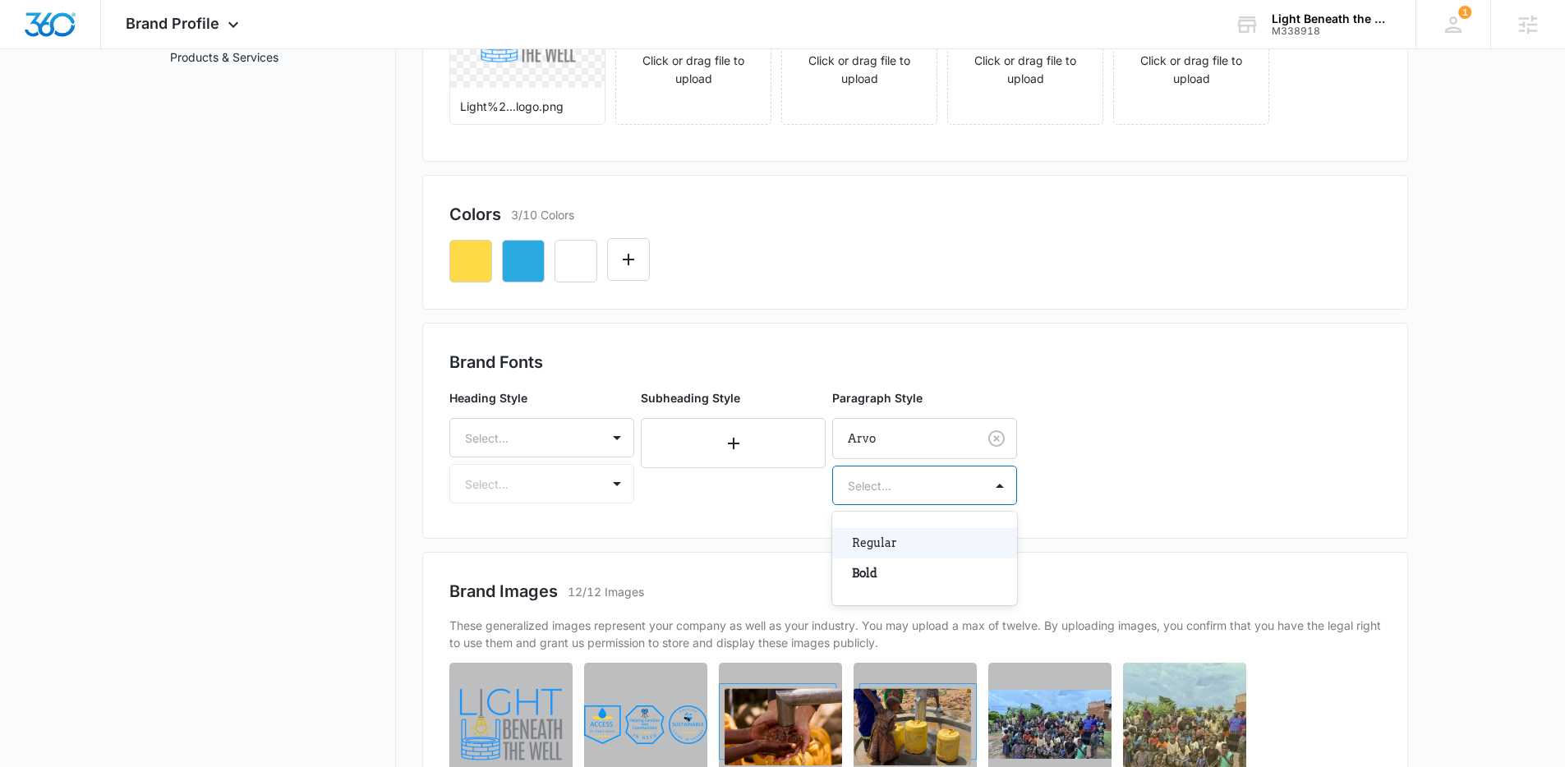
click at [908, 491] on div at bounding box center [905, 486] width 114 height 21
click at [906, 553] on div "Regular" at bounding box center [924, 543] width 185 height 30
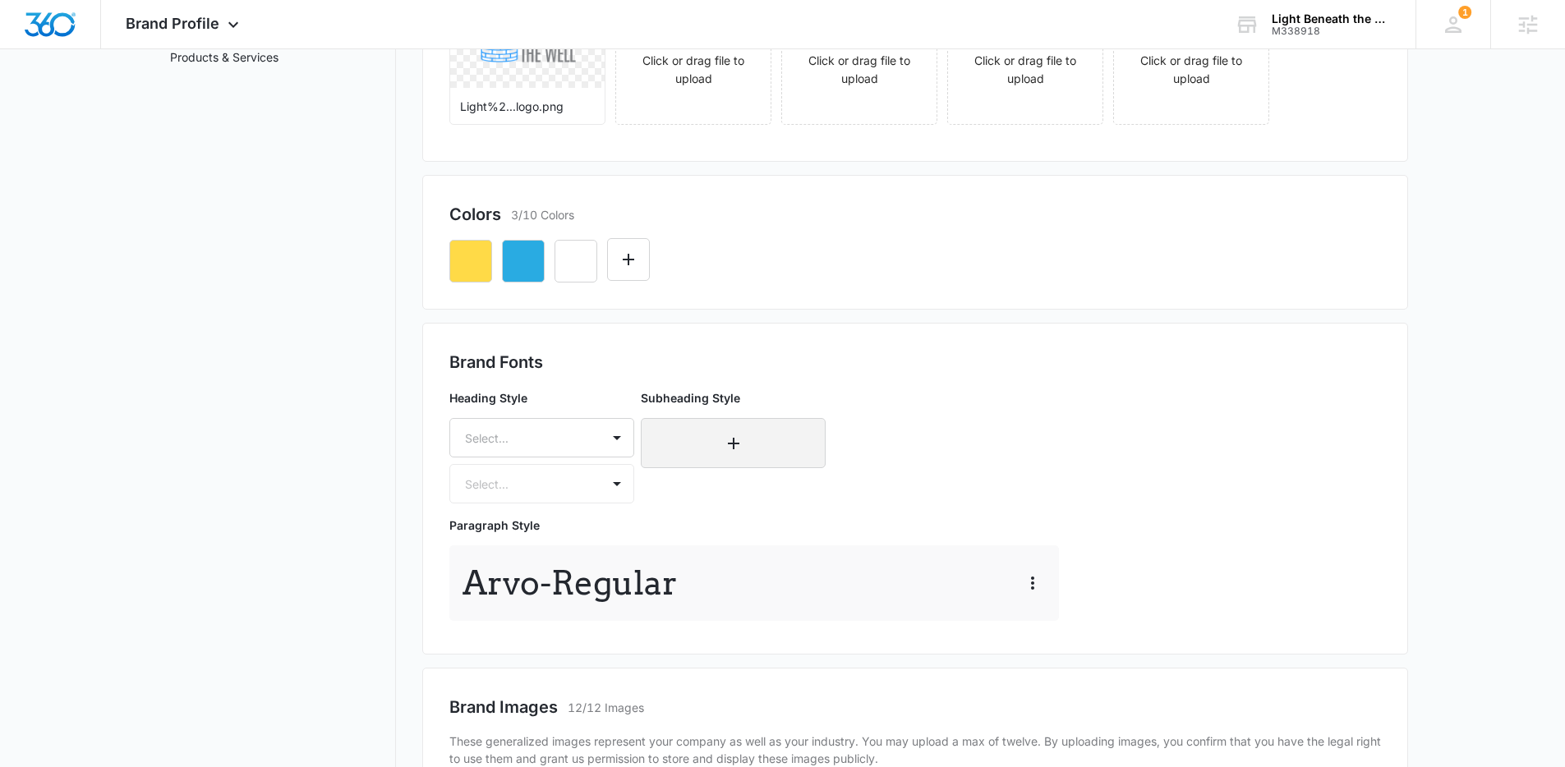
click at [708, 434] on button "button" at bounding box center [733, 443] width 185 height 50
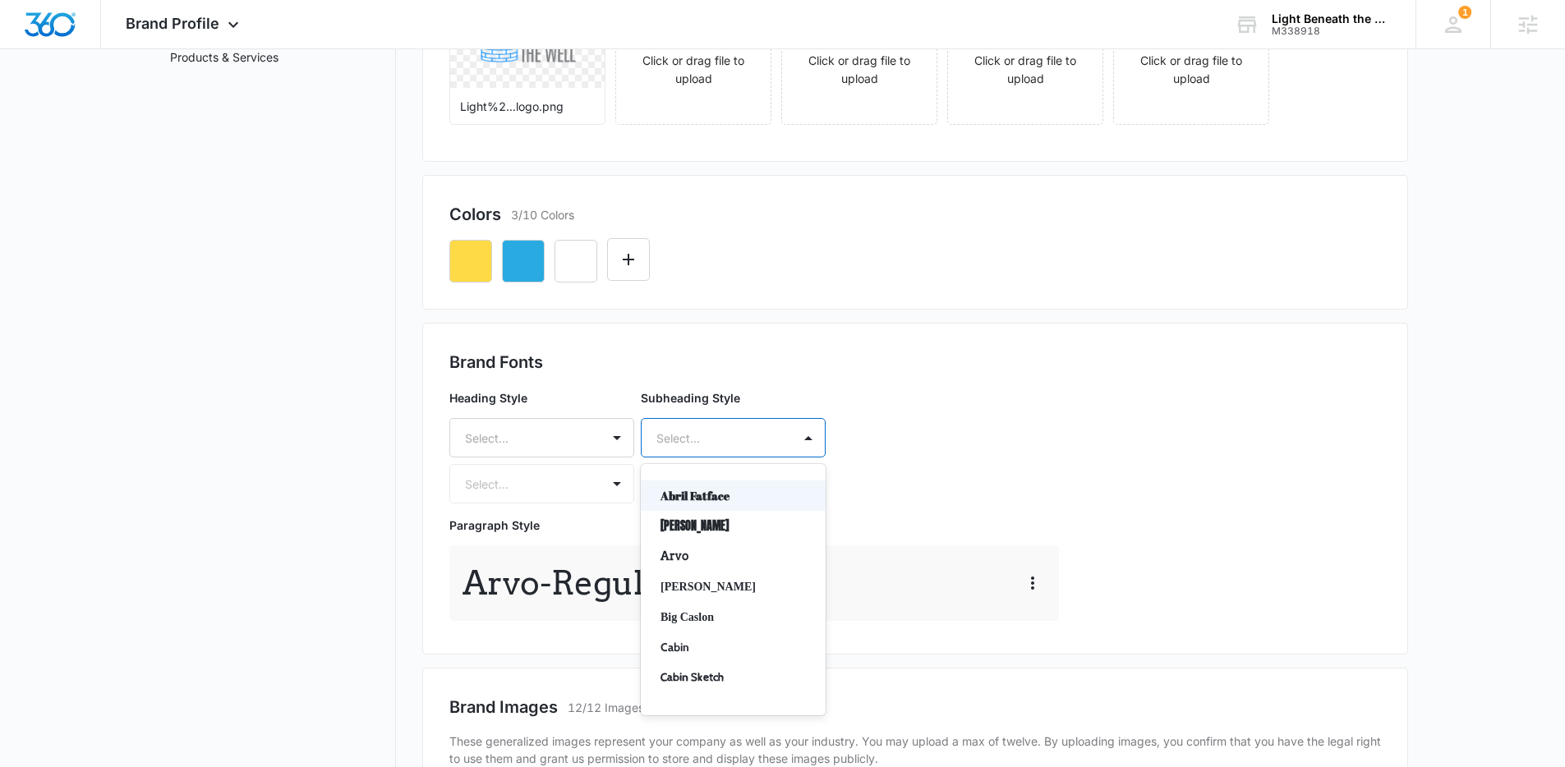
click at [721, 431] on div at bounding box center [714, 438] width 114 height 21
type input "lat"
click at [715, 500] on p "Lato" at bounding box center [732, 495] width 142 height 17
click at [718, 478] on div at bounding box center [714, 486] width 114 height 21
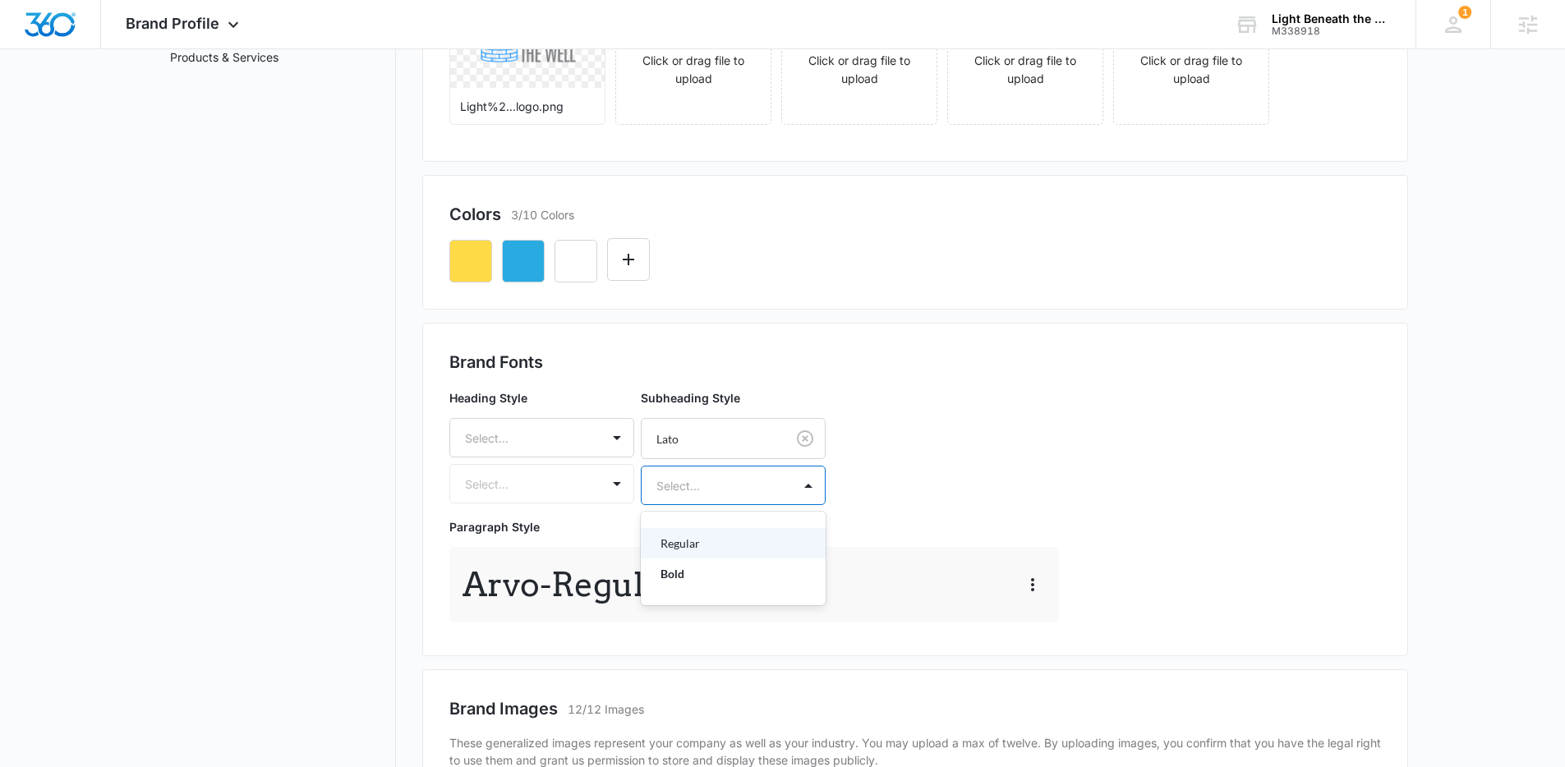
click at [724, 548] on p "Regular" at bounding box center [732, 543] width 142 height 17
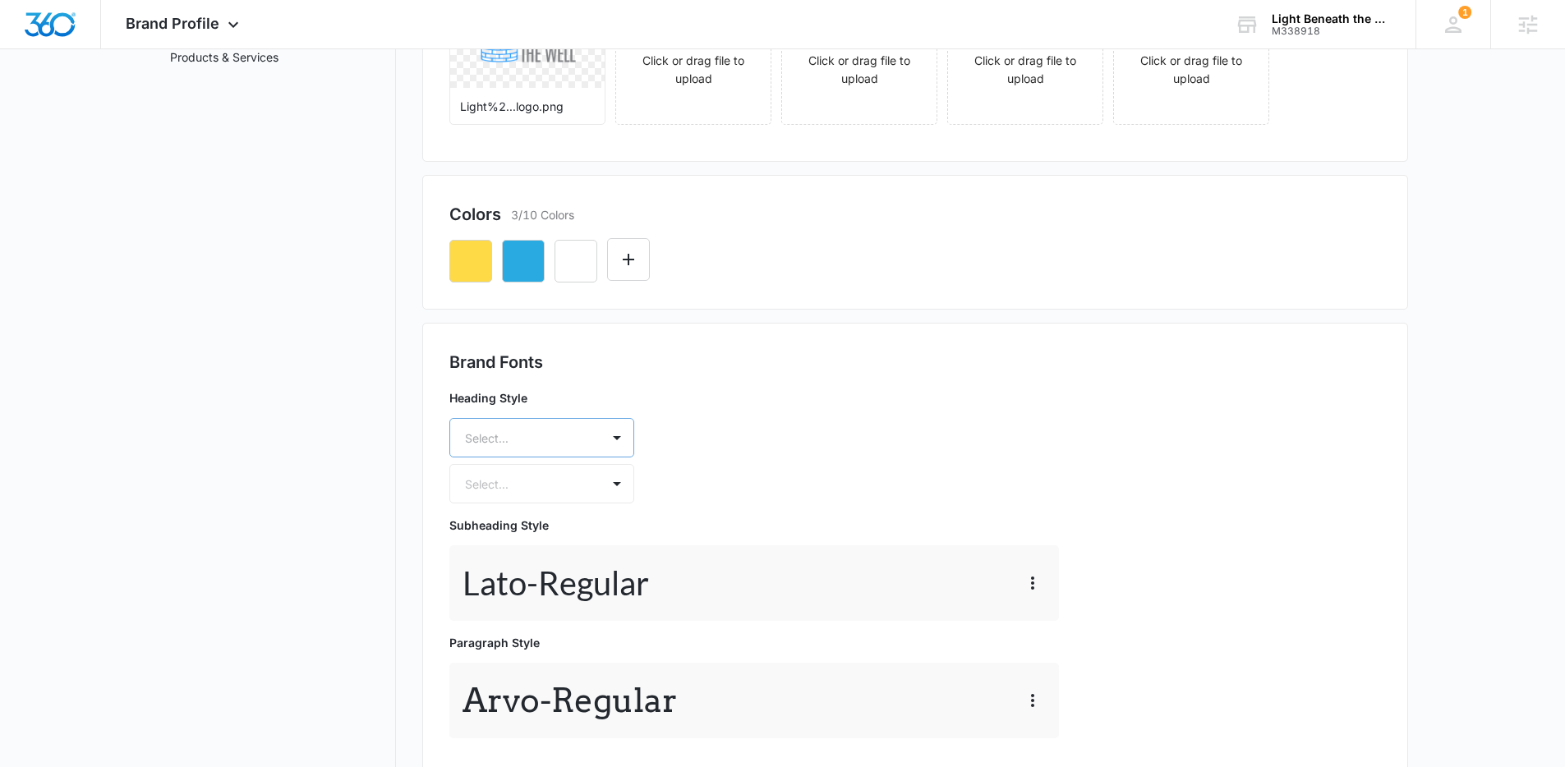
click at [546, 438] on div at bounding box center [522, 438] width 114 height 21
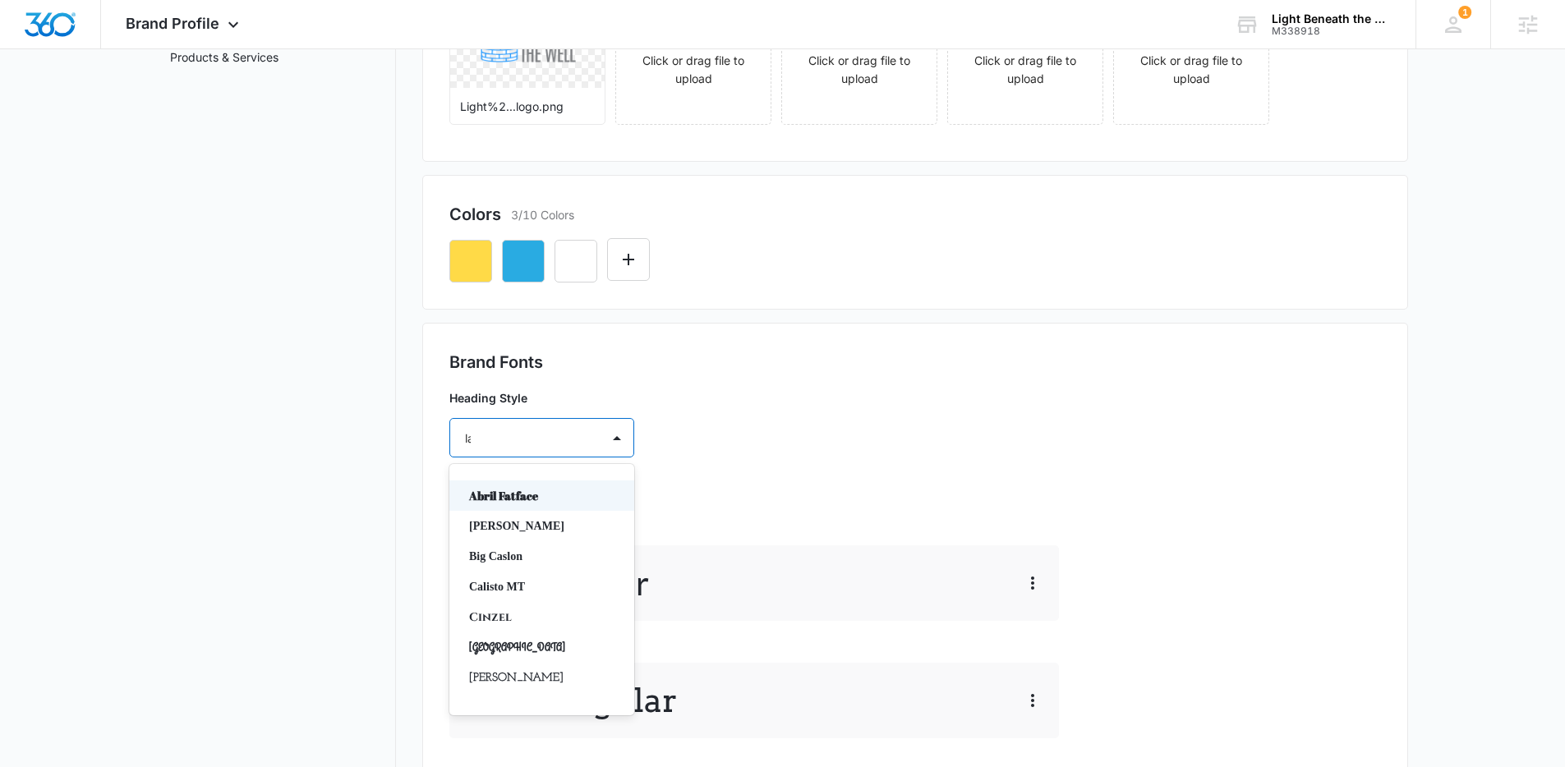
type input "lat"
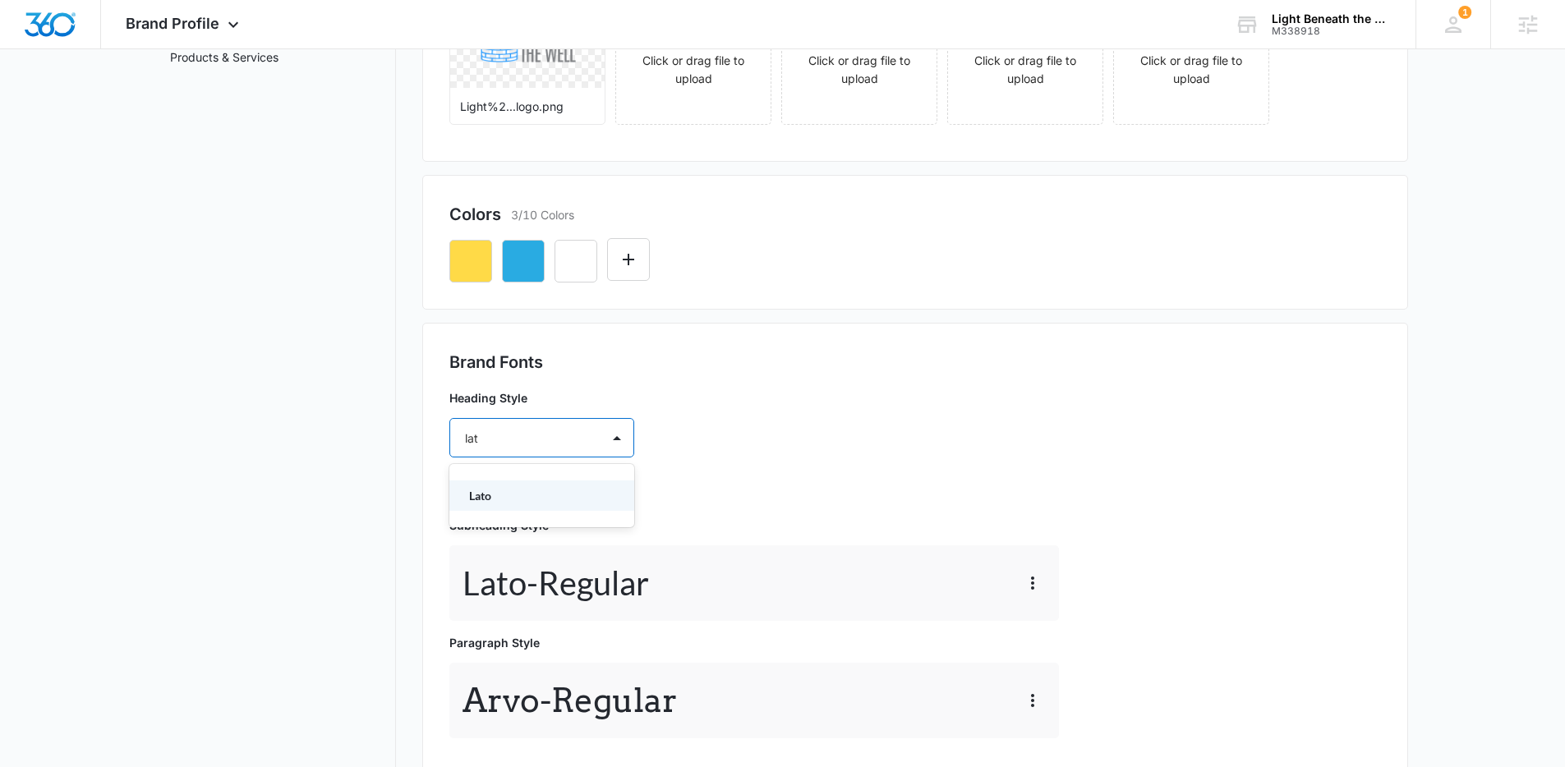
click at [551, 491] on div "Lato" at bounding box center [541, 496] width 185 height 30
click at [549, 491] on div at bounding box center [522, 486] width 114 height 21
click at [504, 566] on p "Bold" at bounding box center [540, 573] width 142 height 17
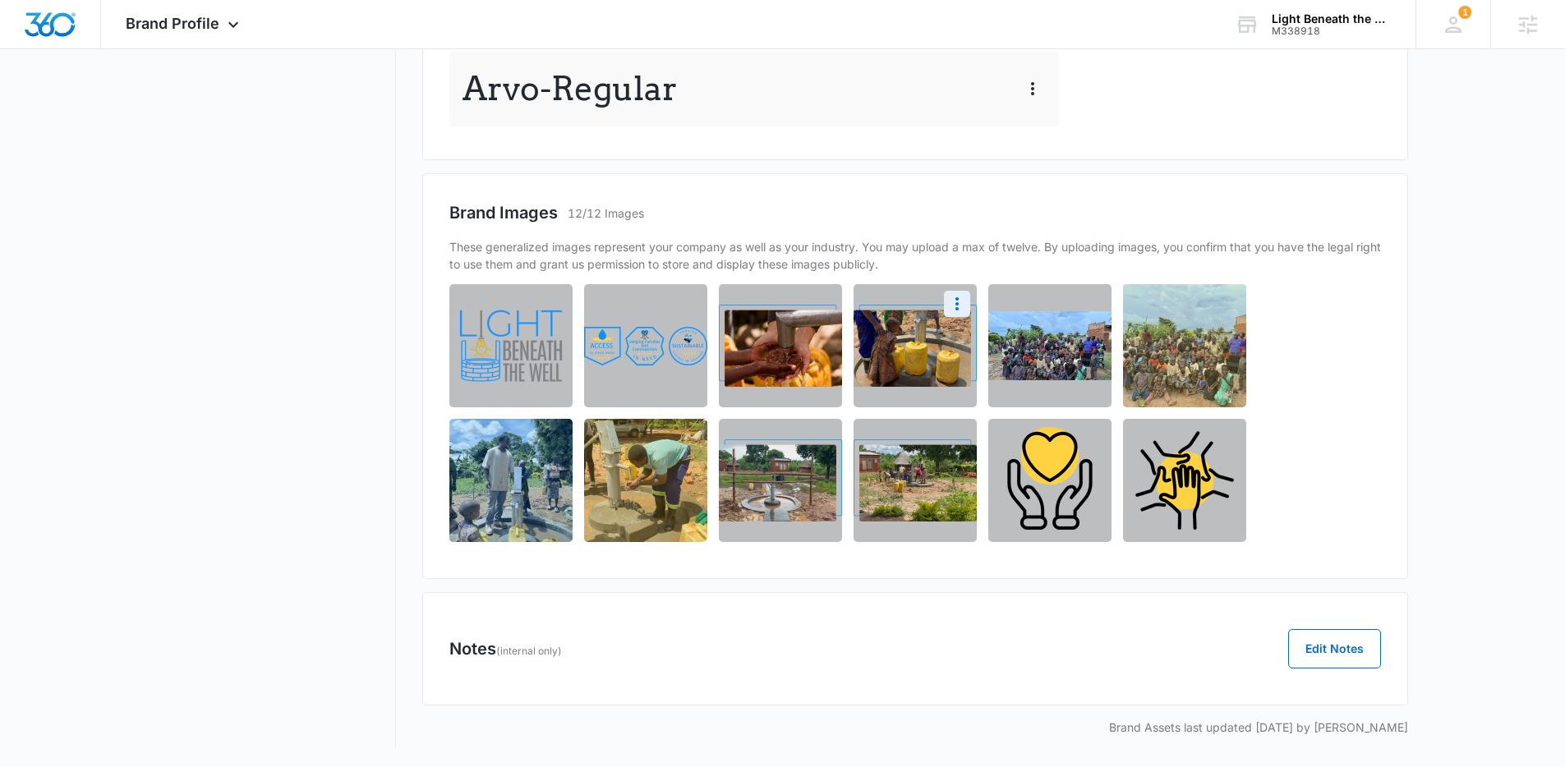
scroll to position [0, 0]
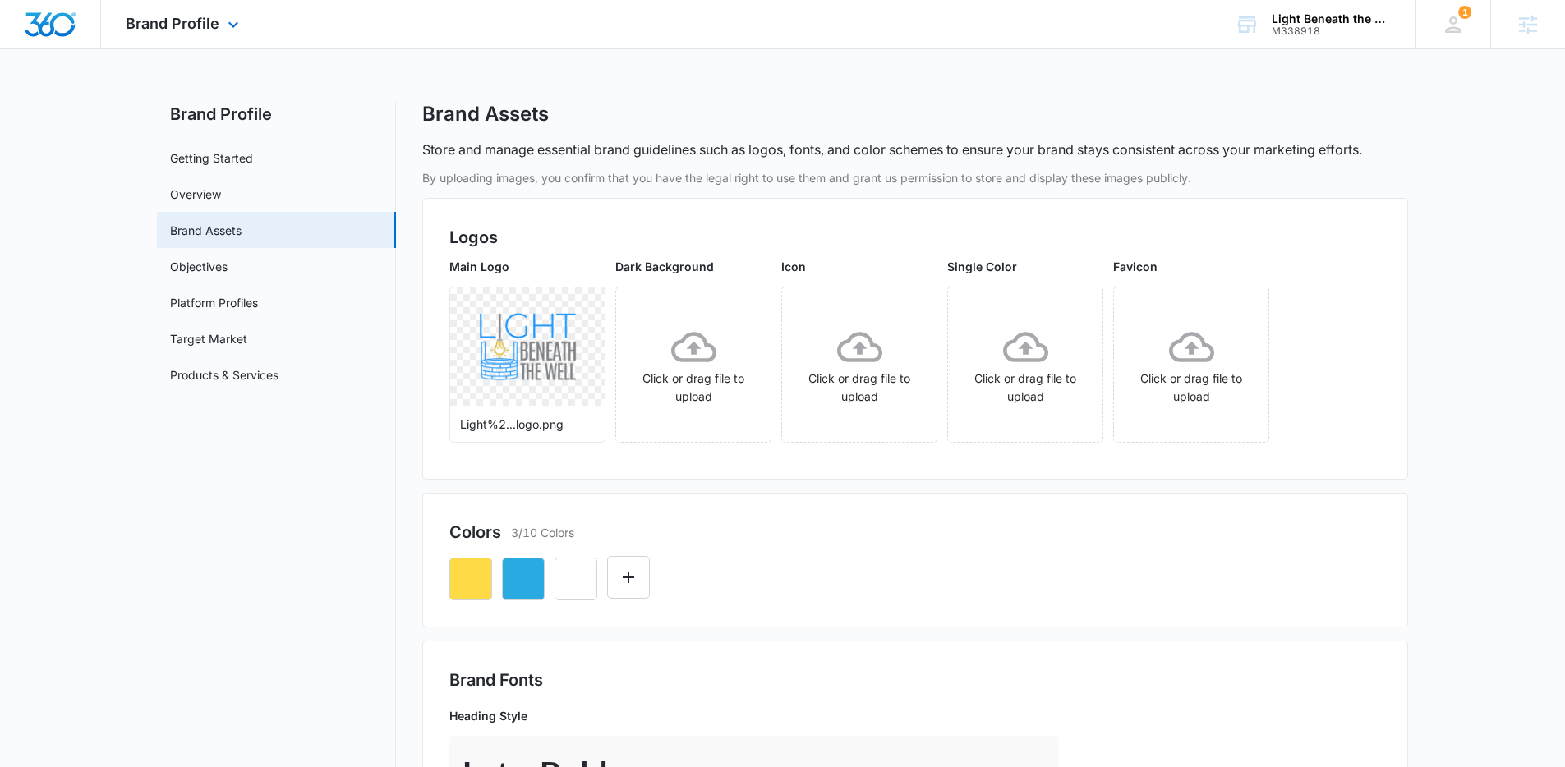
click at [50, 30] on img "Dashboard" at bounding box center [50, 24] width 53 height 25
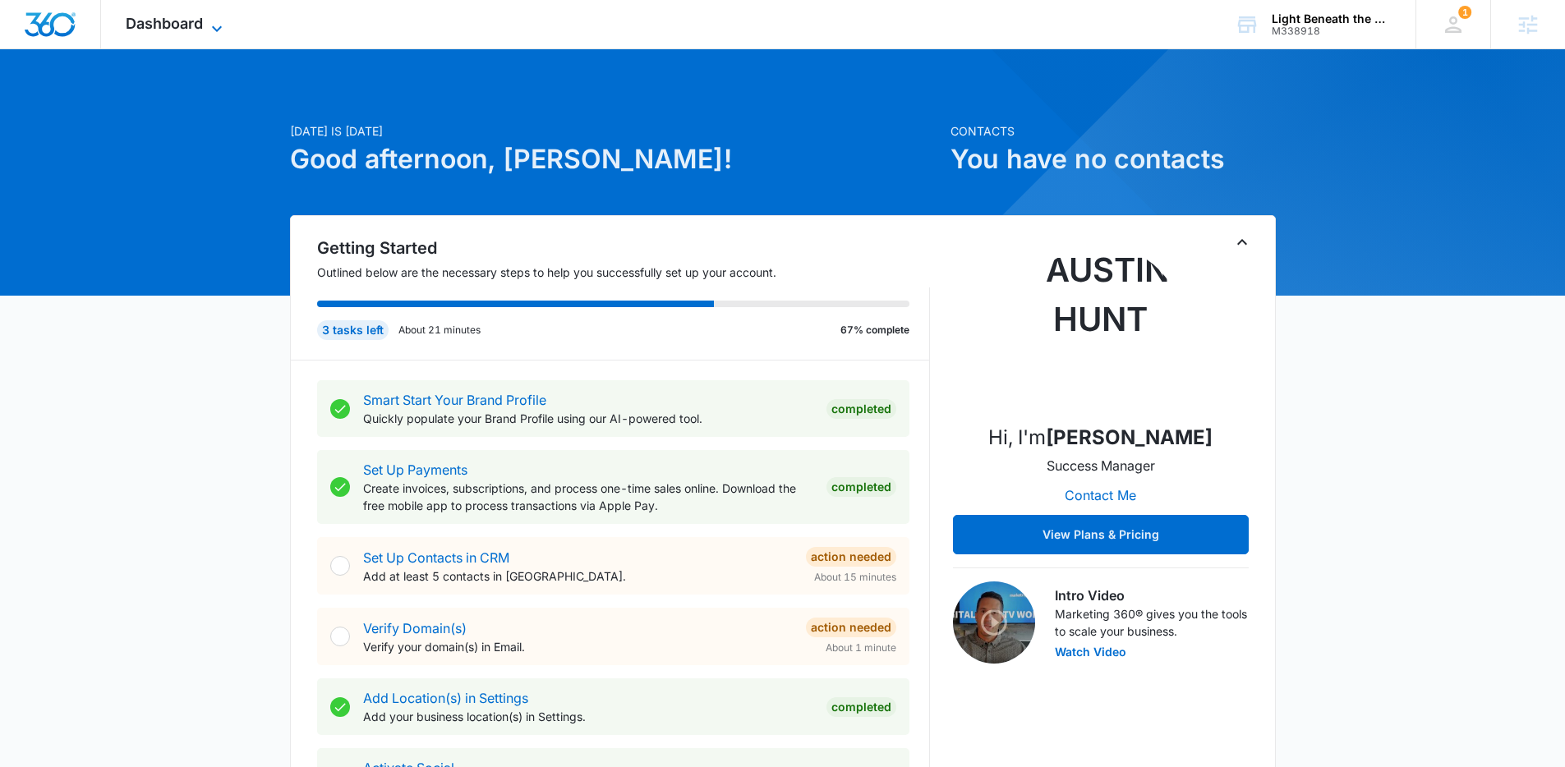
click at [178, 22] on span "Dashboard" at bounding box center [164, 23] width 77 height 17
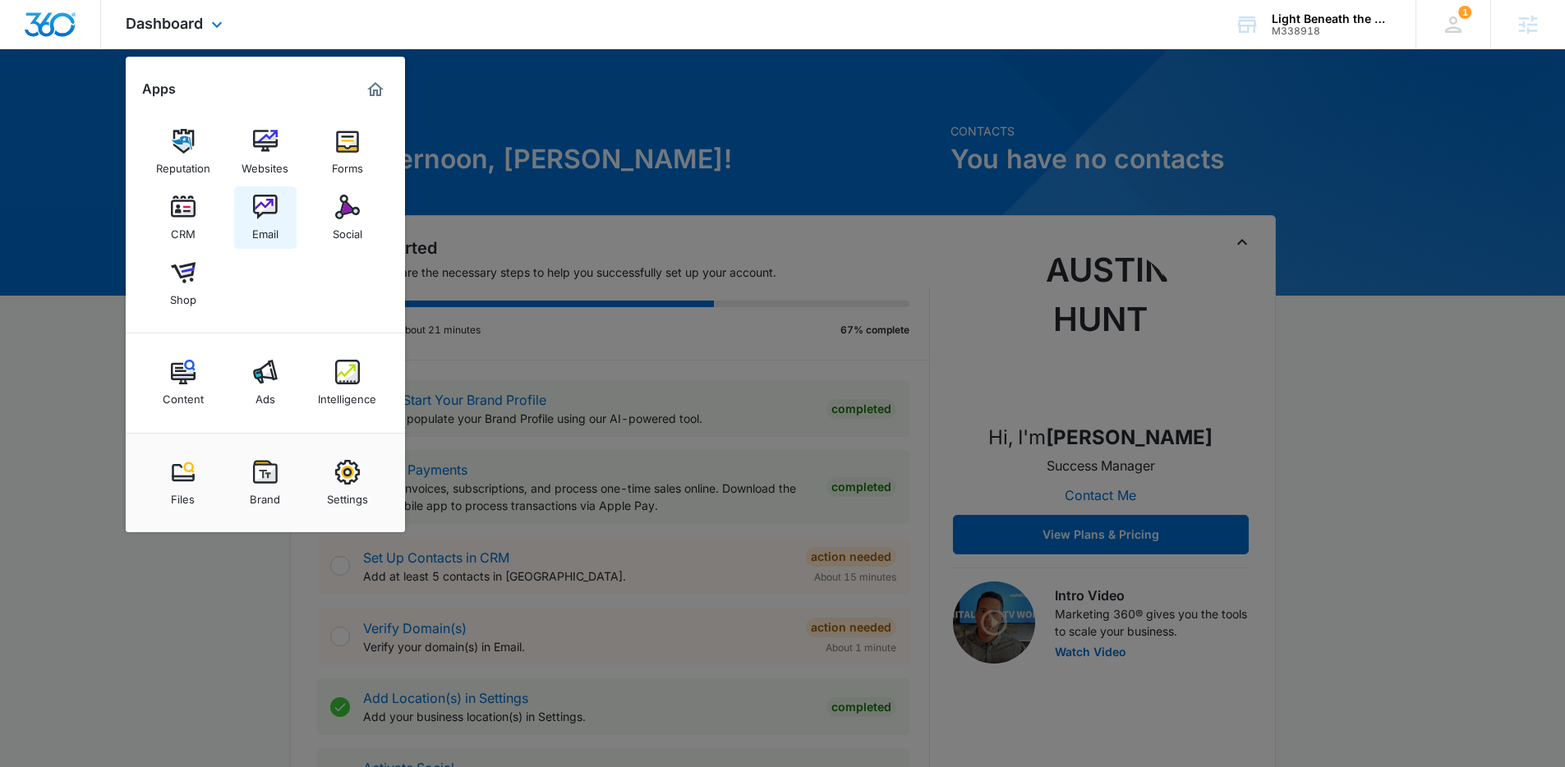
click at [260, 223] on div "Email" at bounding box center [265, 229] width 26 height 21
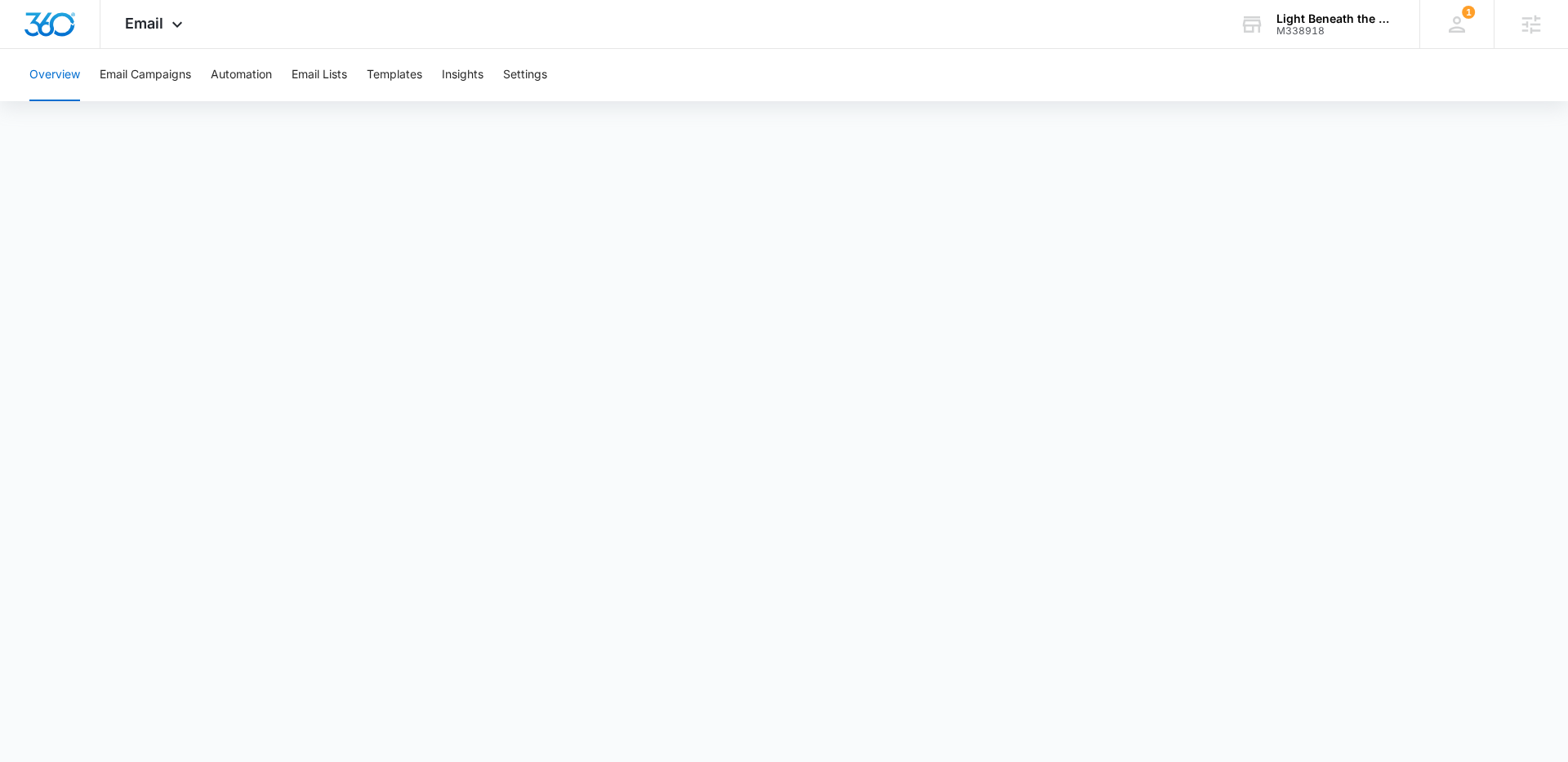
click at [57, 78] on button "Overview" at bounding box center [55, 75] width 51 height 53
